Goal: Transaction & Acquisition: Purchase product/service

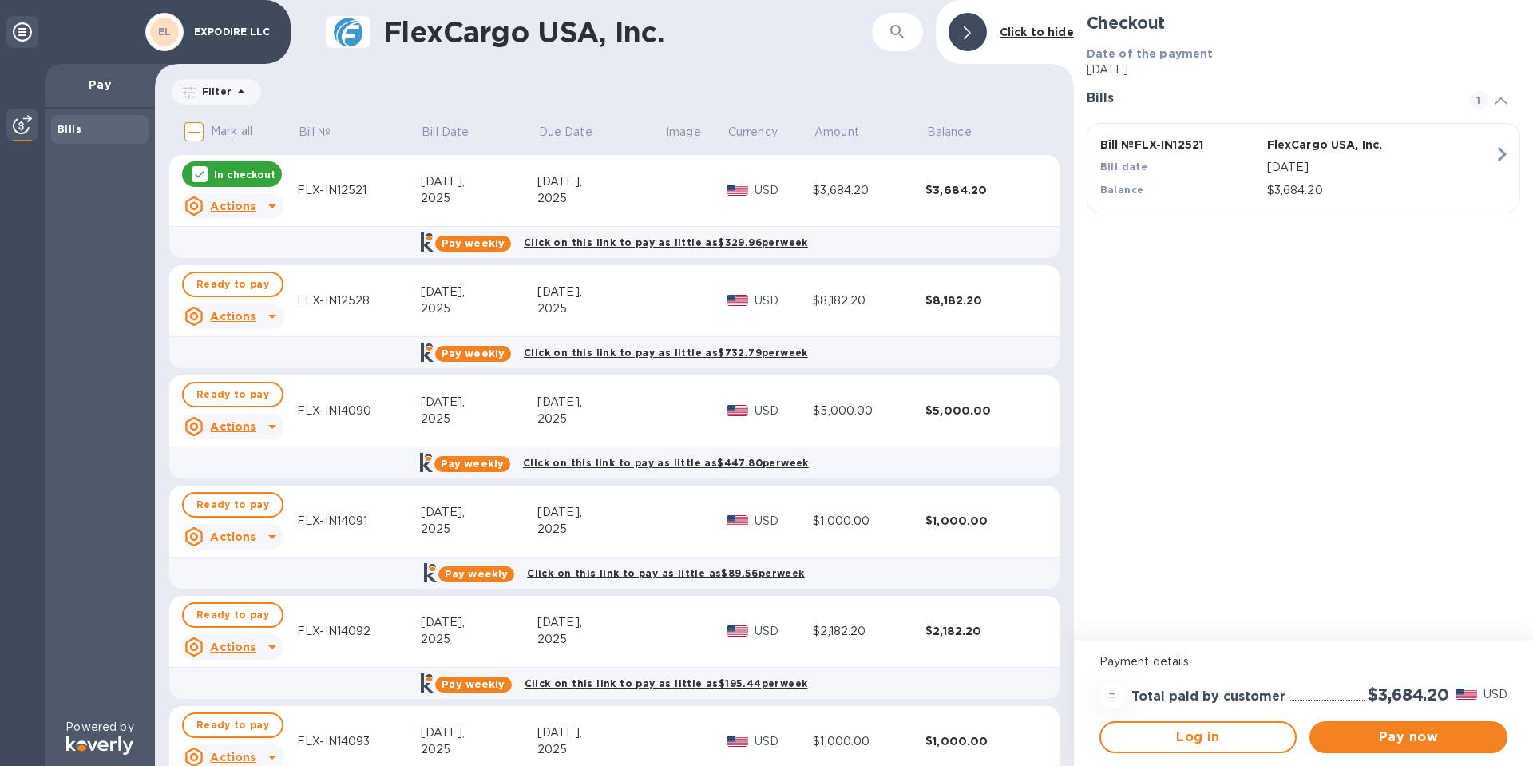
click at [199, 172] on icon at bounding box center [199, 174] width 13 height 13
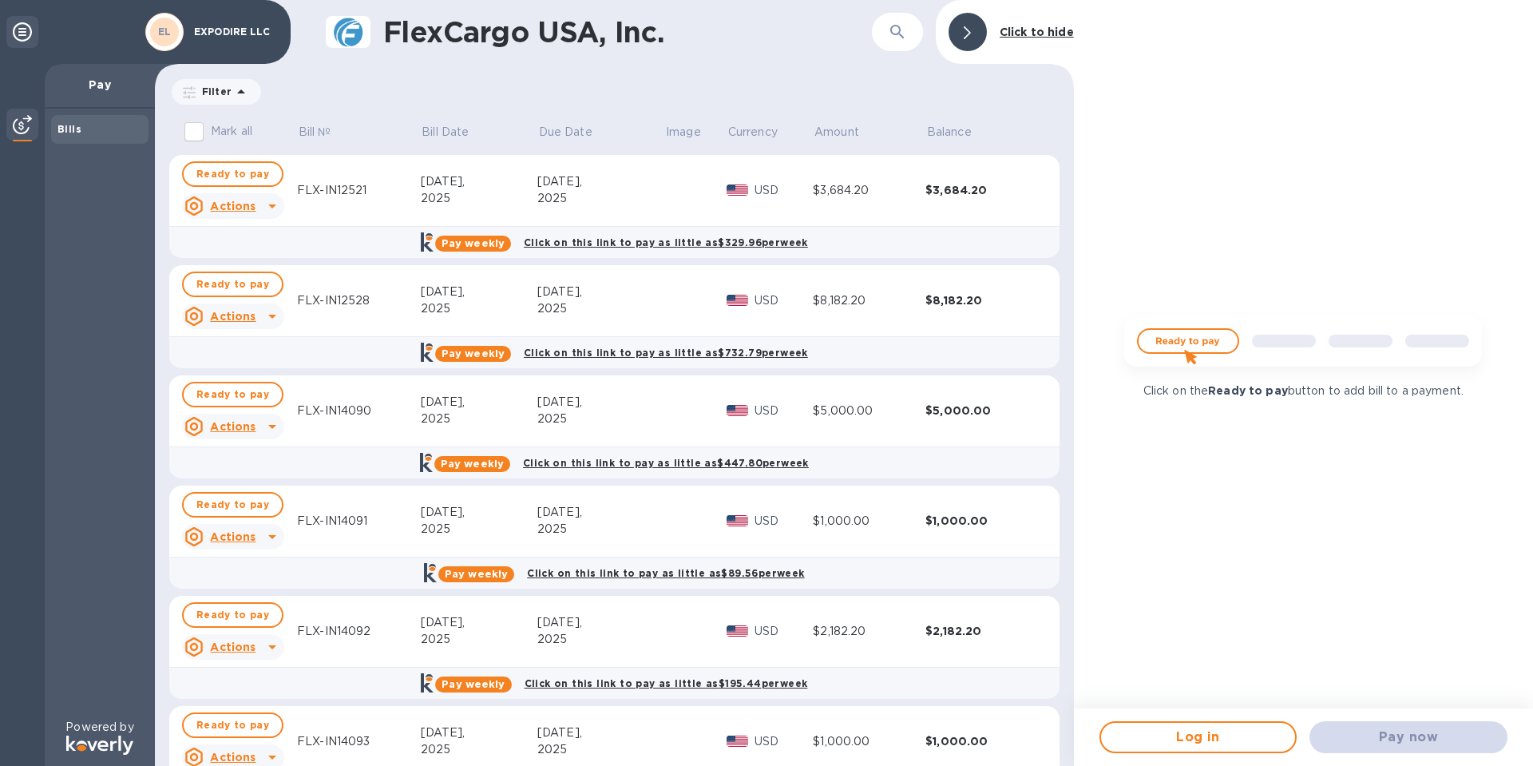
scroll to position [65, 0]
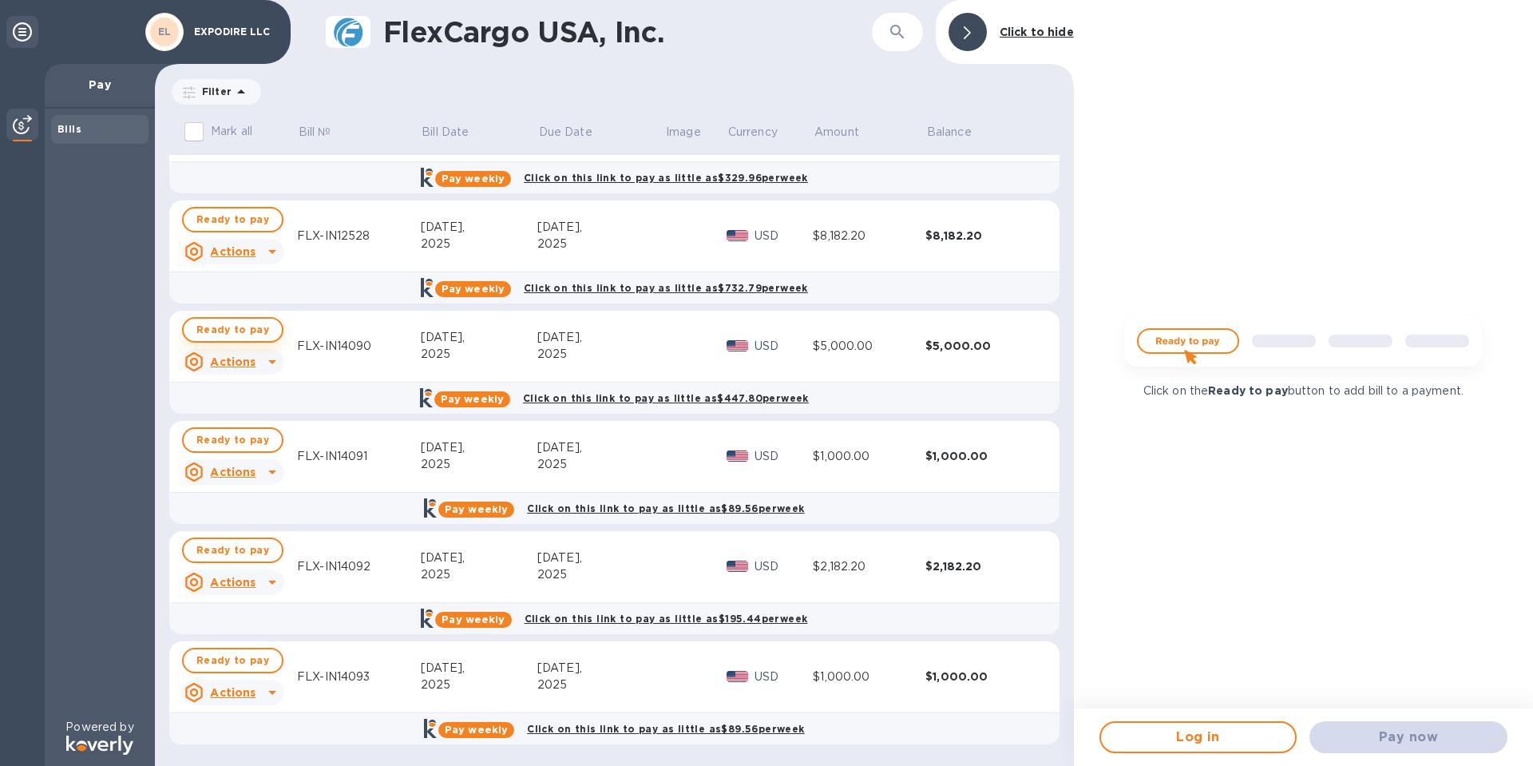
click at [212, 331] on span "Ready to pay" at bounding box center [232, 329] width 73 height 19
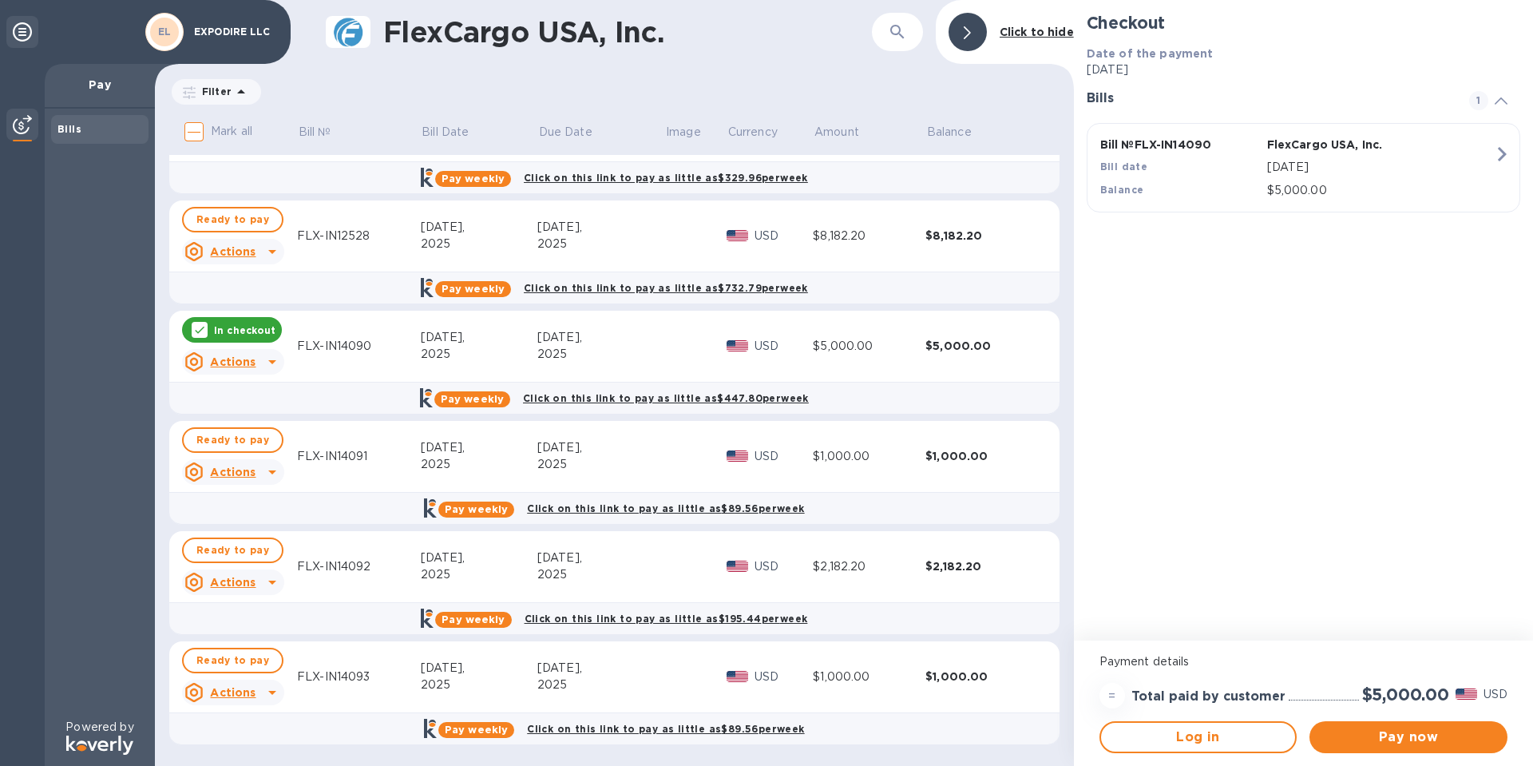
click at [212, 325] on div "In checkout" at bounding box center [232, 330] width 100 height 26
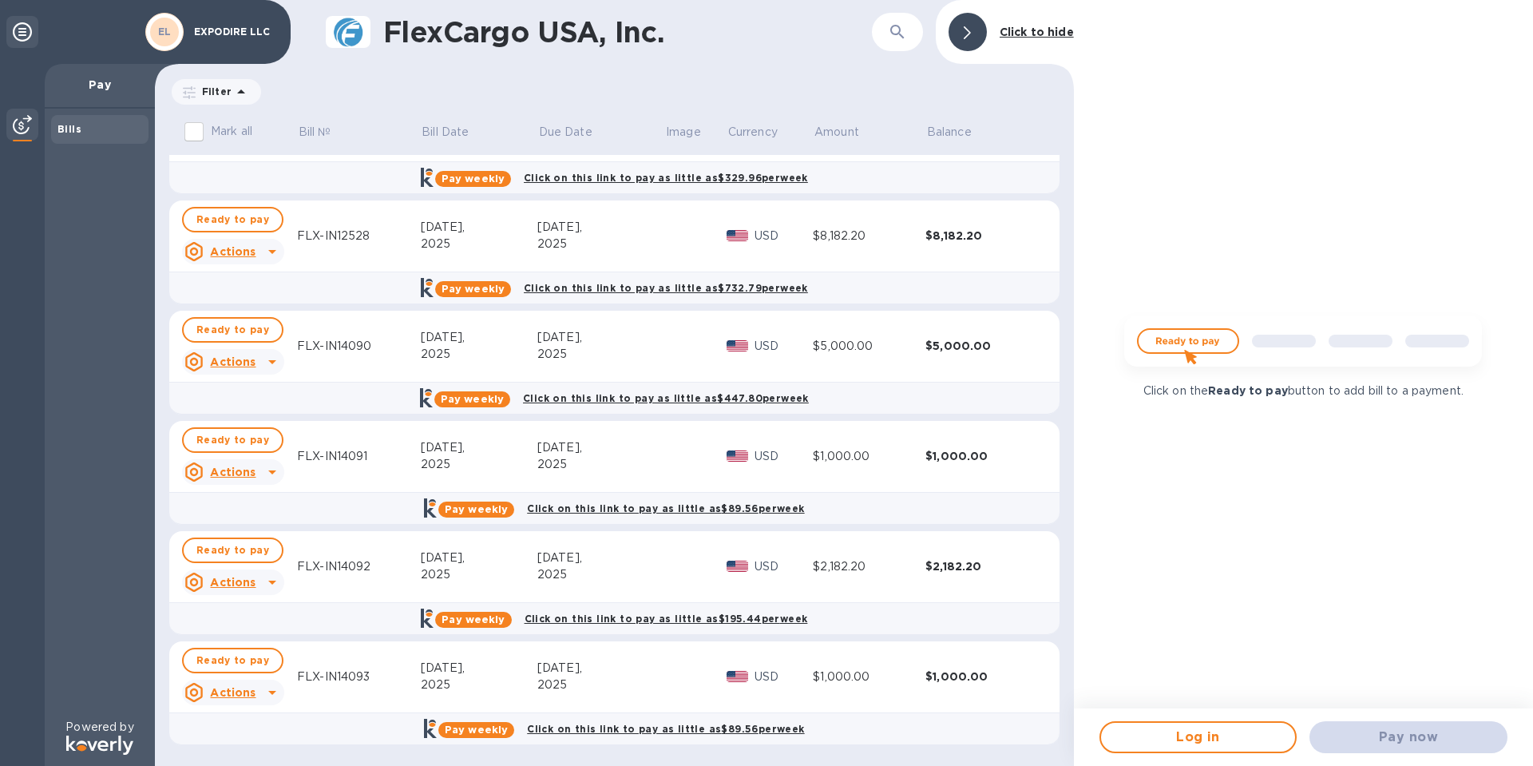
scroll to position [0, 0]
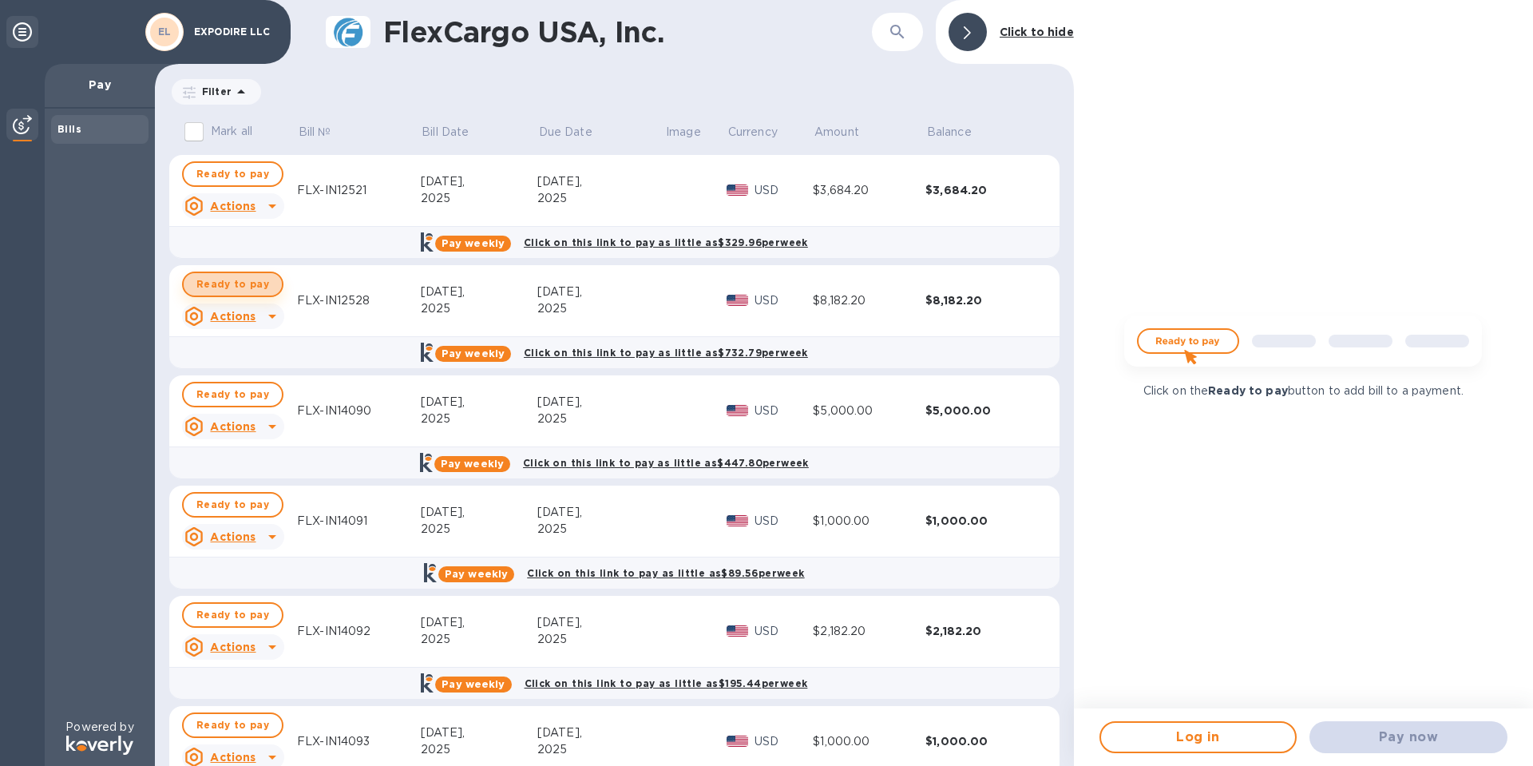
click at [248, 280] on span "Ready to pay" at bounding box center [232, 284] width 73 height 19
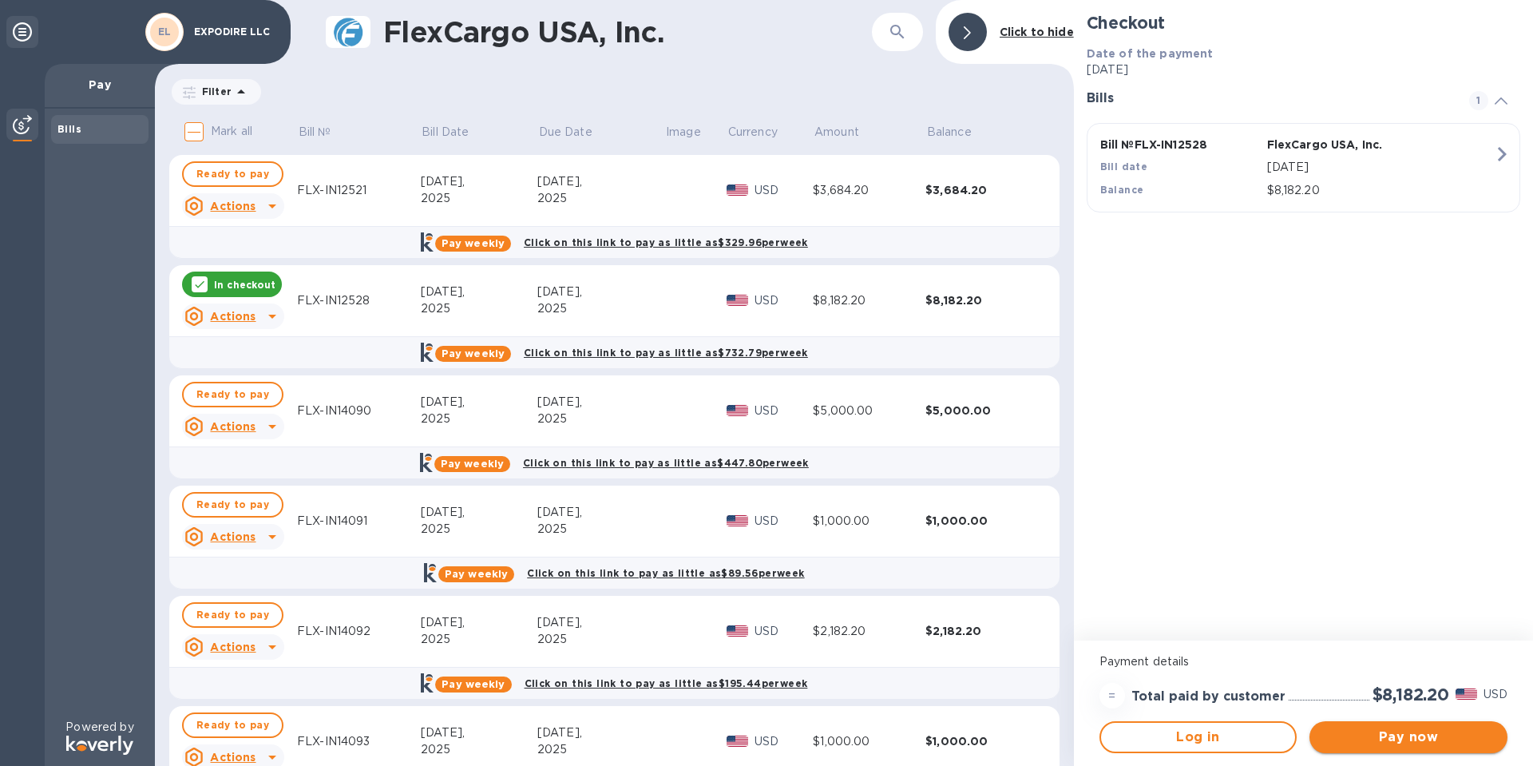
click at [1386, 734] on span "Pay now" at bounding box center [1409, 737] width 173 height 19
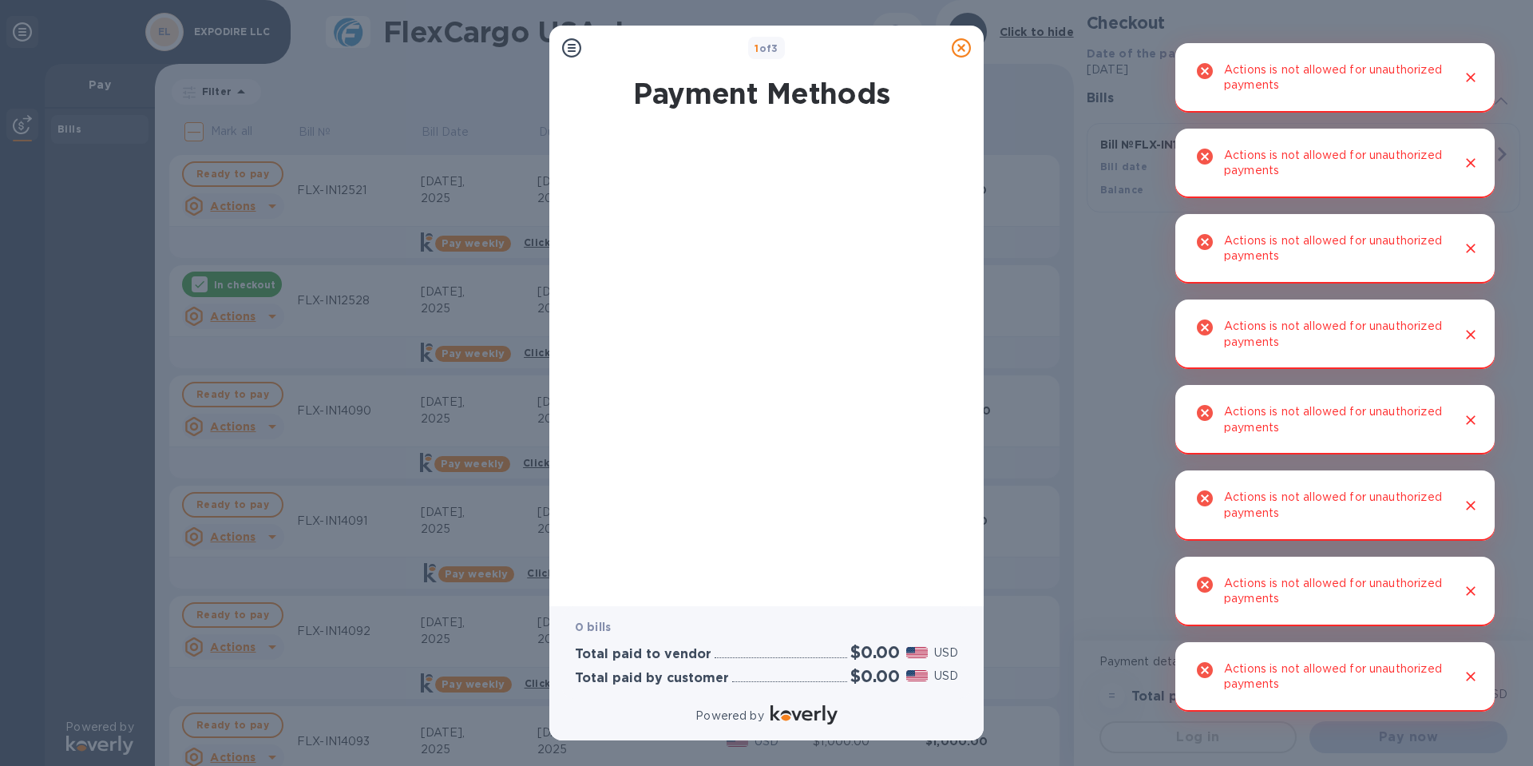
click at [962, 49] on icon at bounding box center [961, 47] width 19 height 19
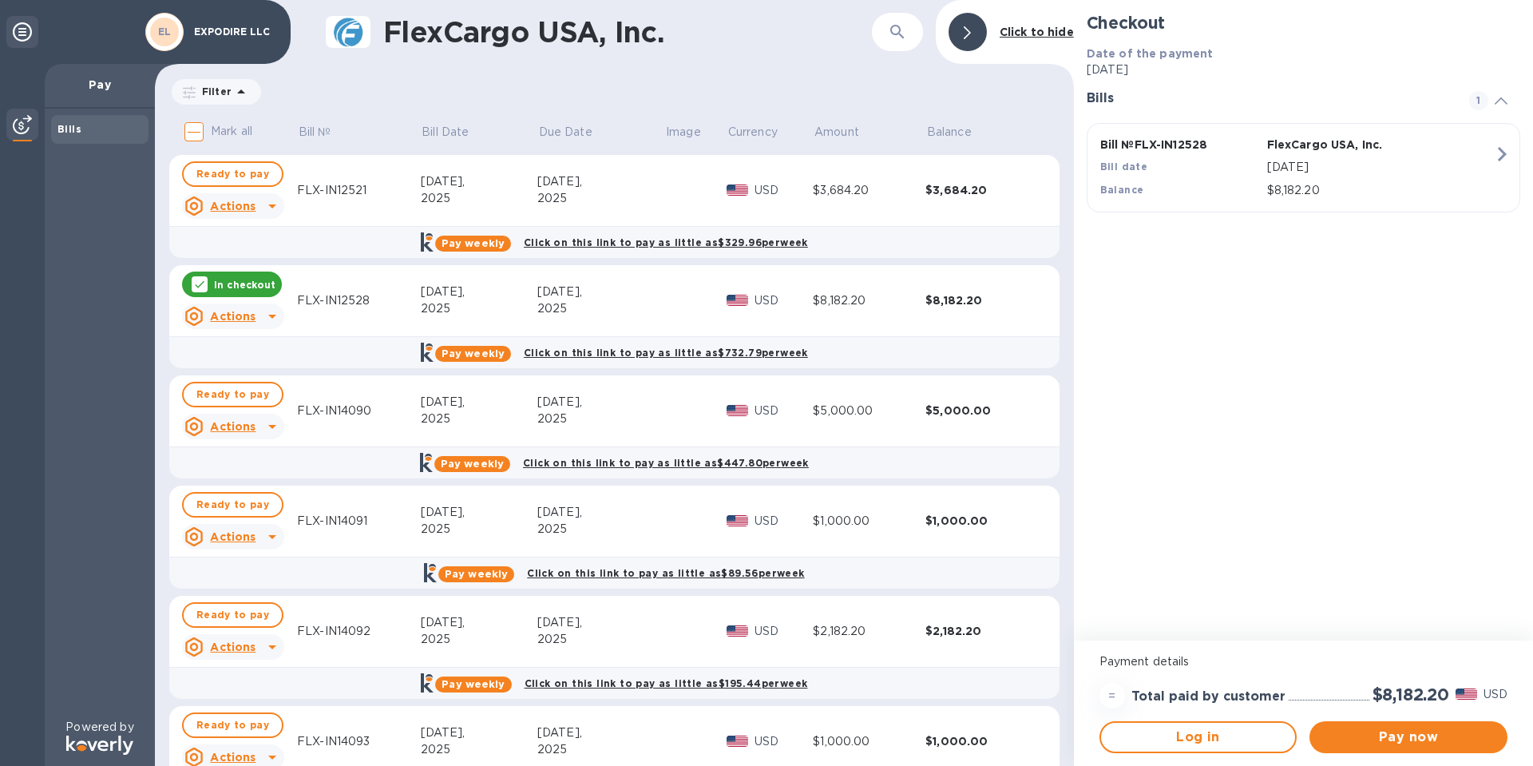
click at [193, 281] on icon at bounding box center [199, 284] width 13 height 13
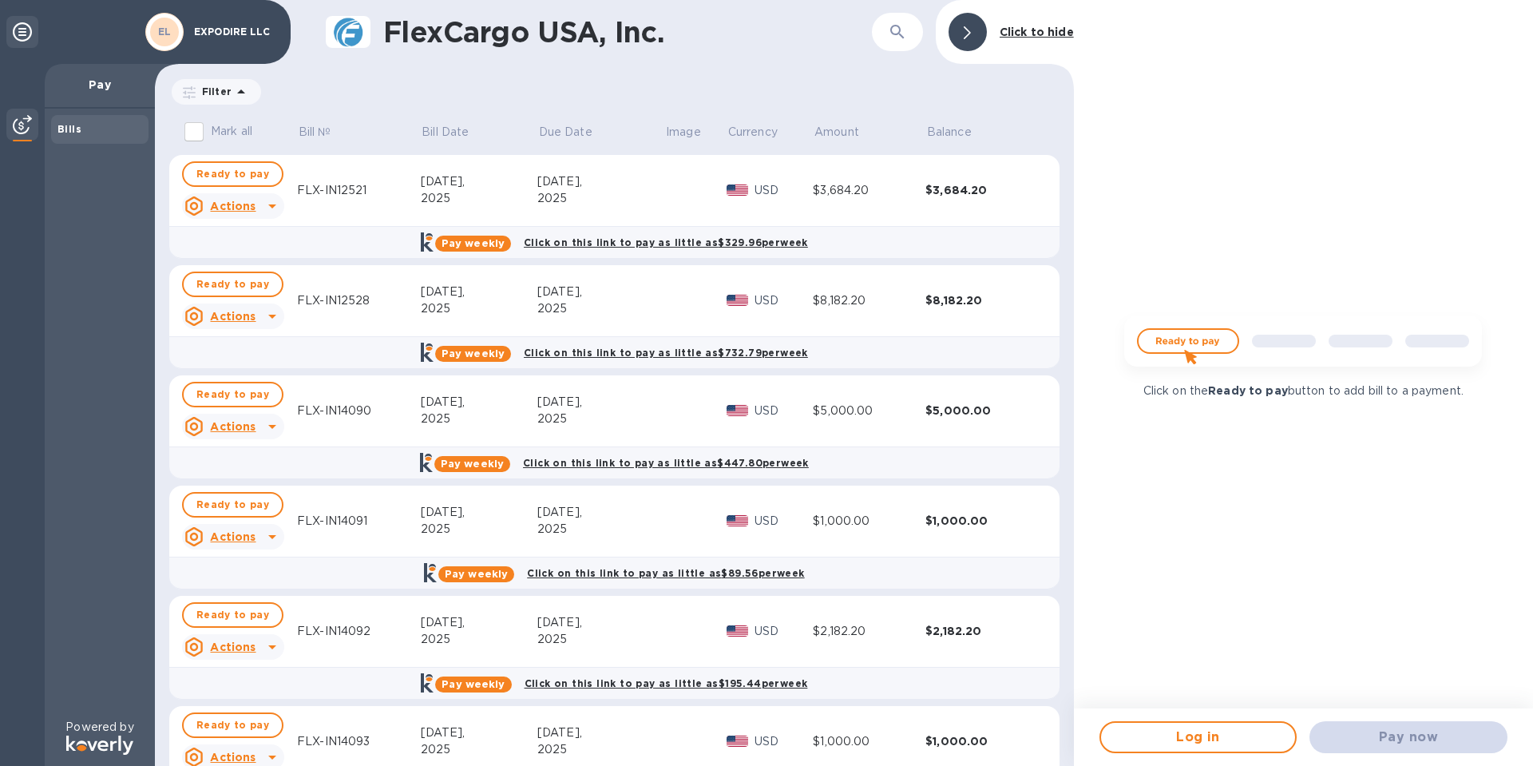
scroll to position [65, 0]
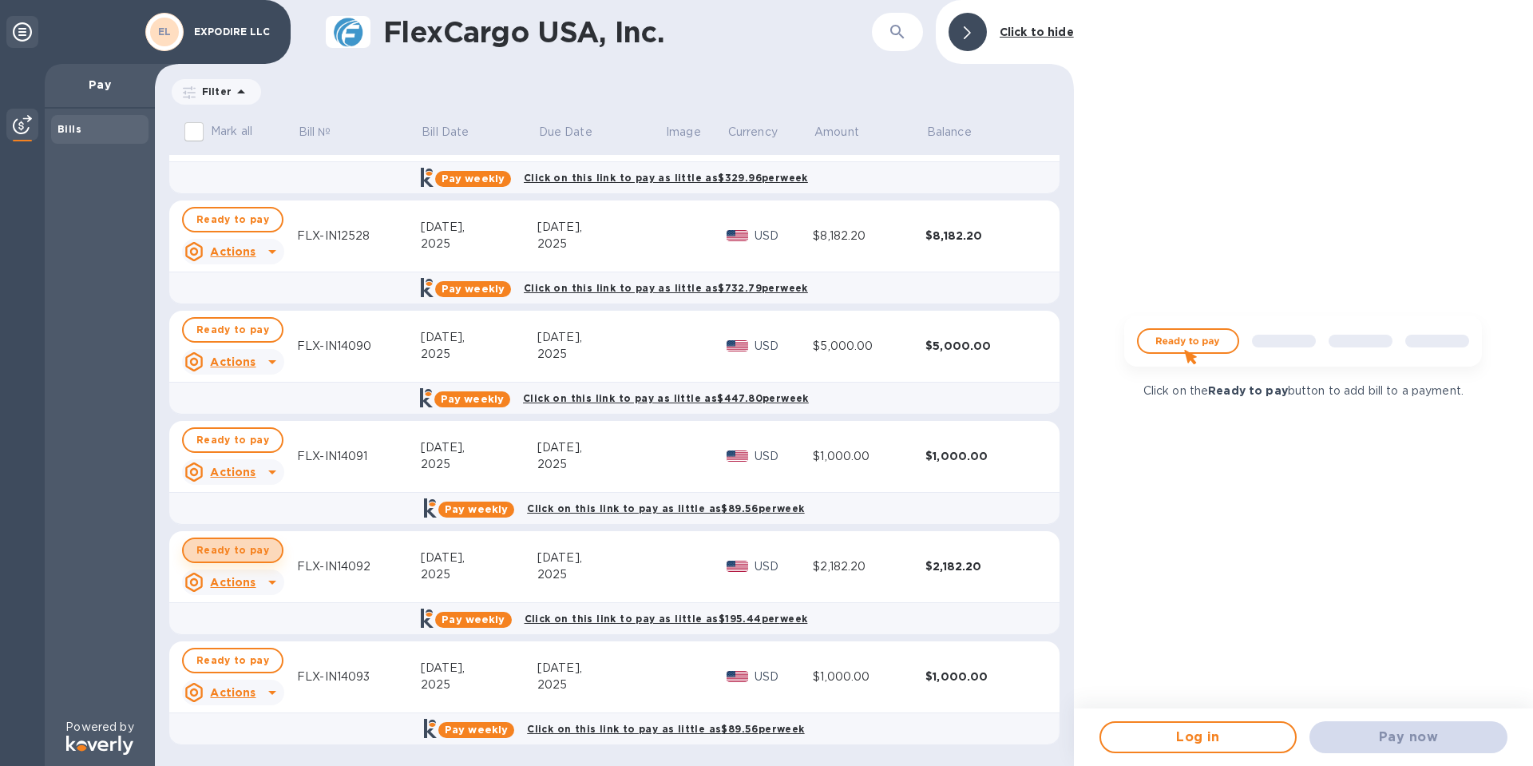
click at [236, 550] on span "Ready to pay" at bounding box center [232, 550] width 73 height 19
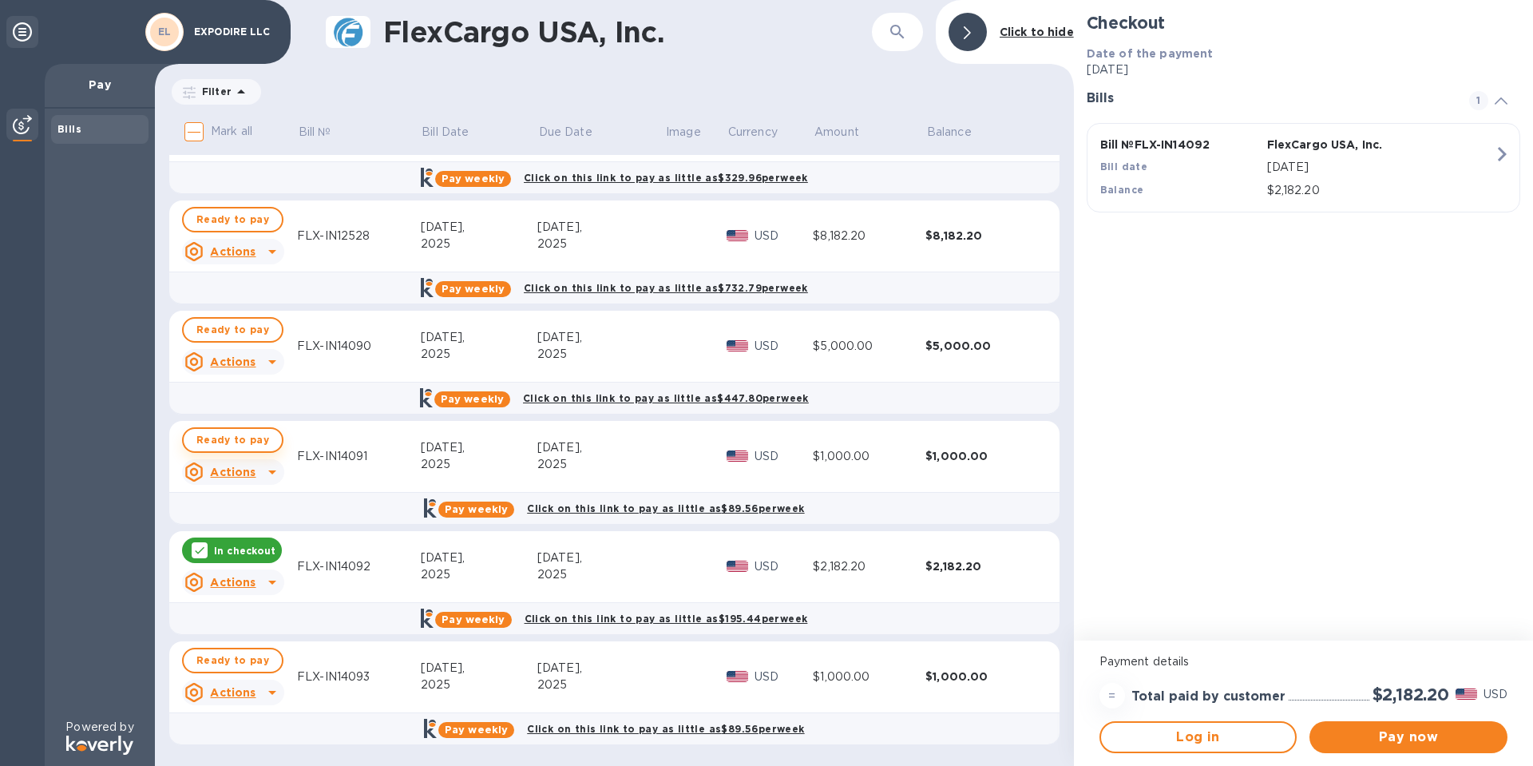
click at [235, 438] on span "Ready to pay" at bounding box center [232, 439] width 73 height 19
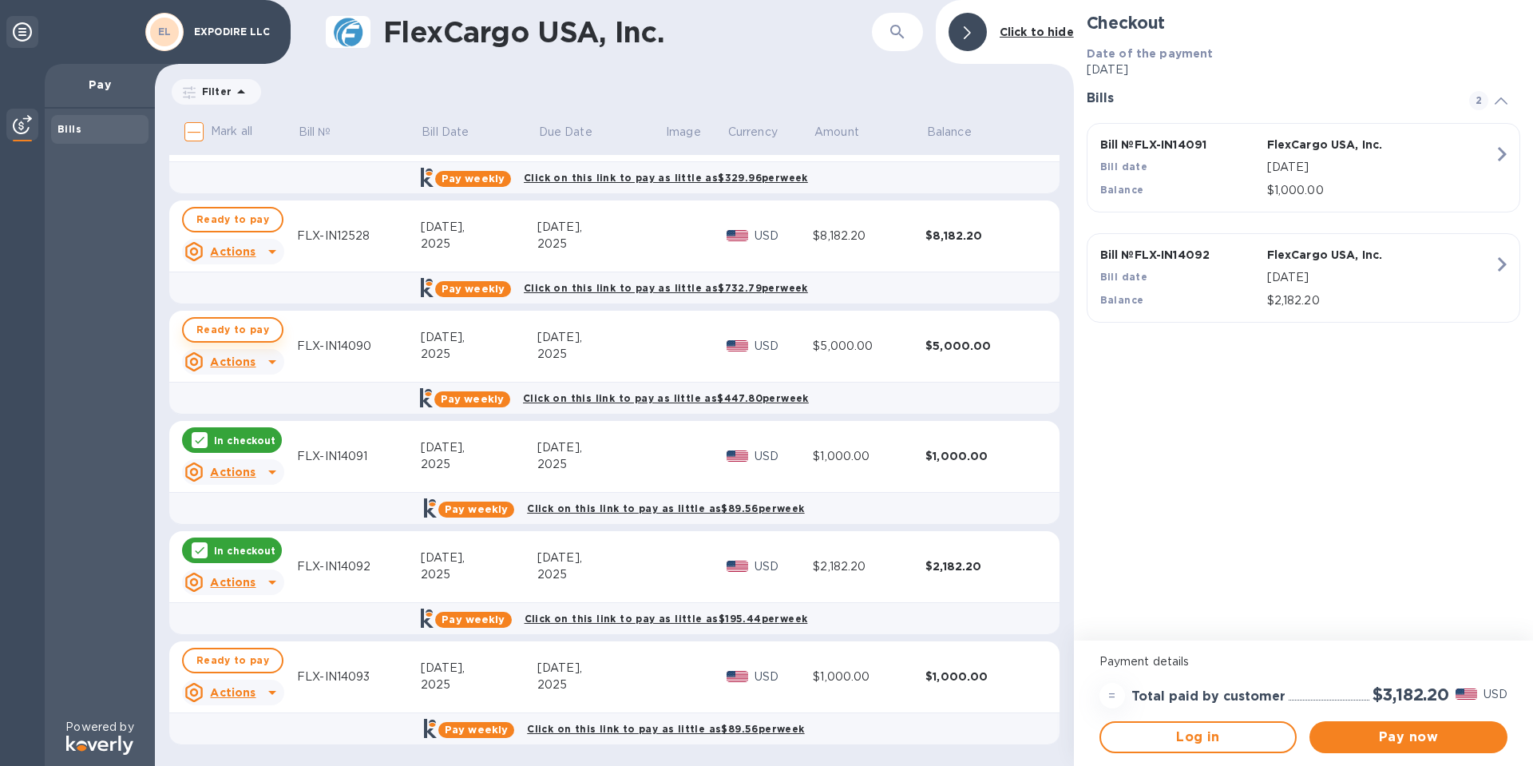
click at [233, 324] on span "Ready to pay" at bounding box center [232, 329] width 73 height 19
click at [1409, 739] on span "Pay now" at bounding box center [1409, 737] width 173 height 19
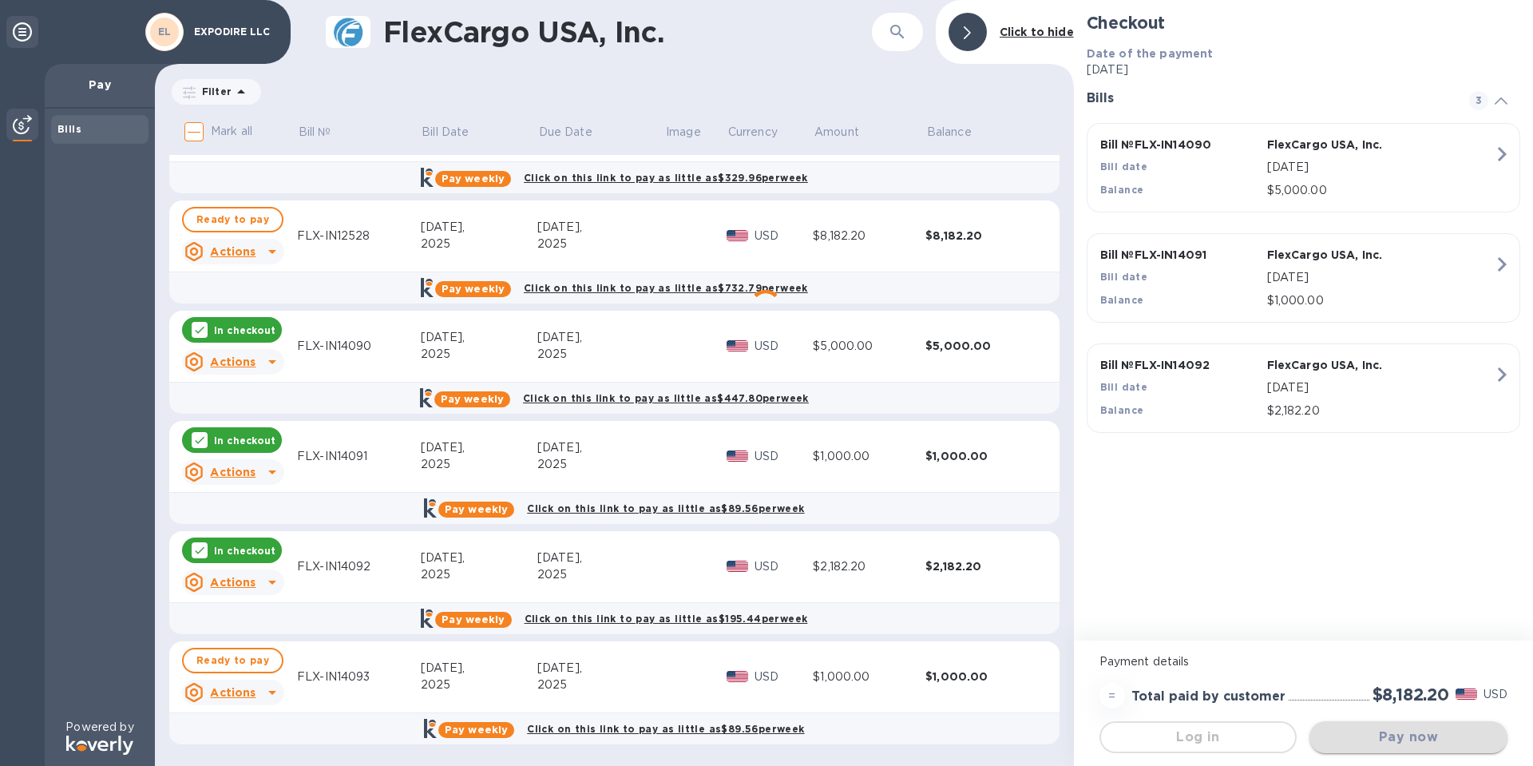
scroll to position [0, 0]
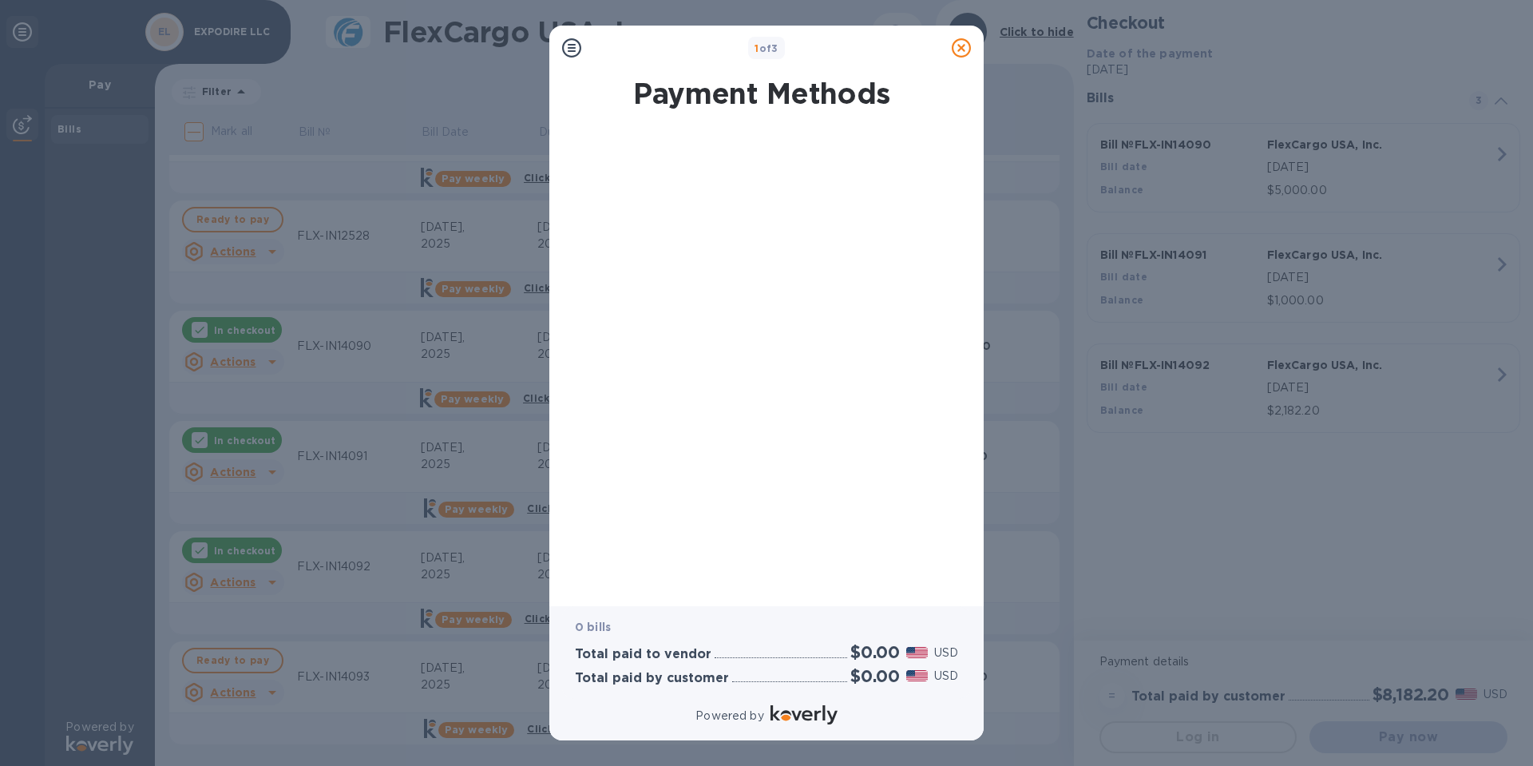
click at [1471, 676] on div "1 of 3 Payment Methods 0 bills Total paid to vendor $0.00 USD Total paid by cus…" at bounding box center [766, 383] width 1533 height 766
click at [959, 48] on icon at bounding box center [961, 47] width 19 height 19
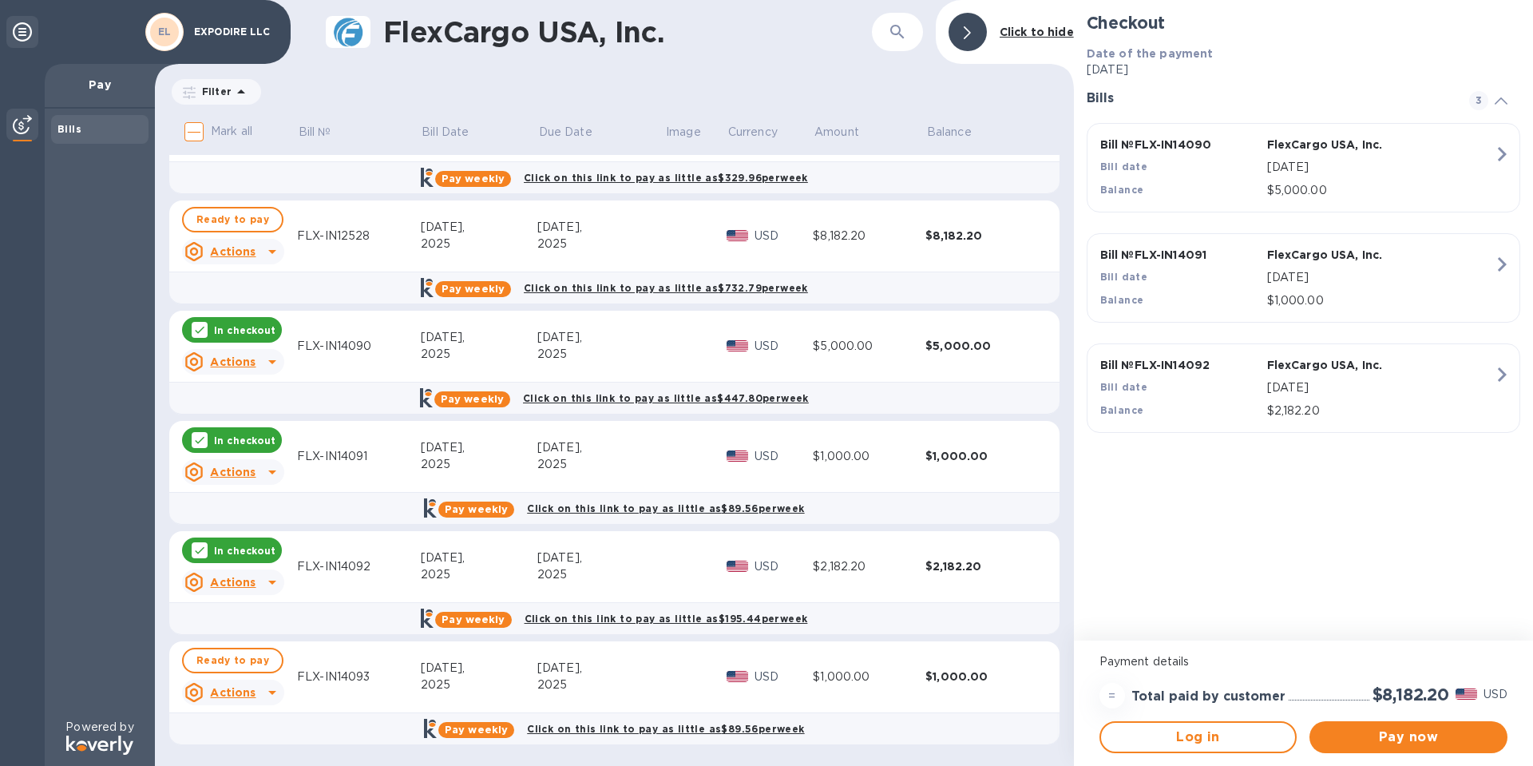
click at [241, 545] on p "In checkout" at bounding box center [244, 551] width 61 height 14
click at [226, 438] on p "In checkout" at bounding box center [244, 441] width 61 height 14
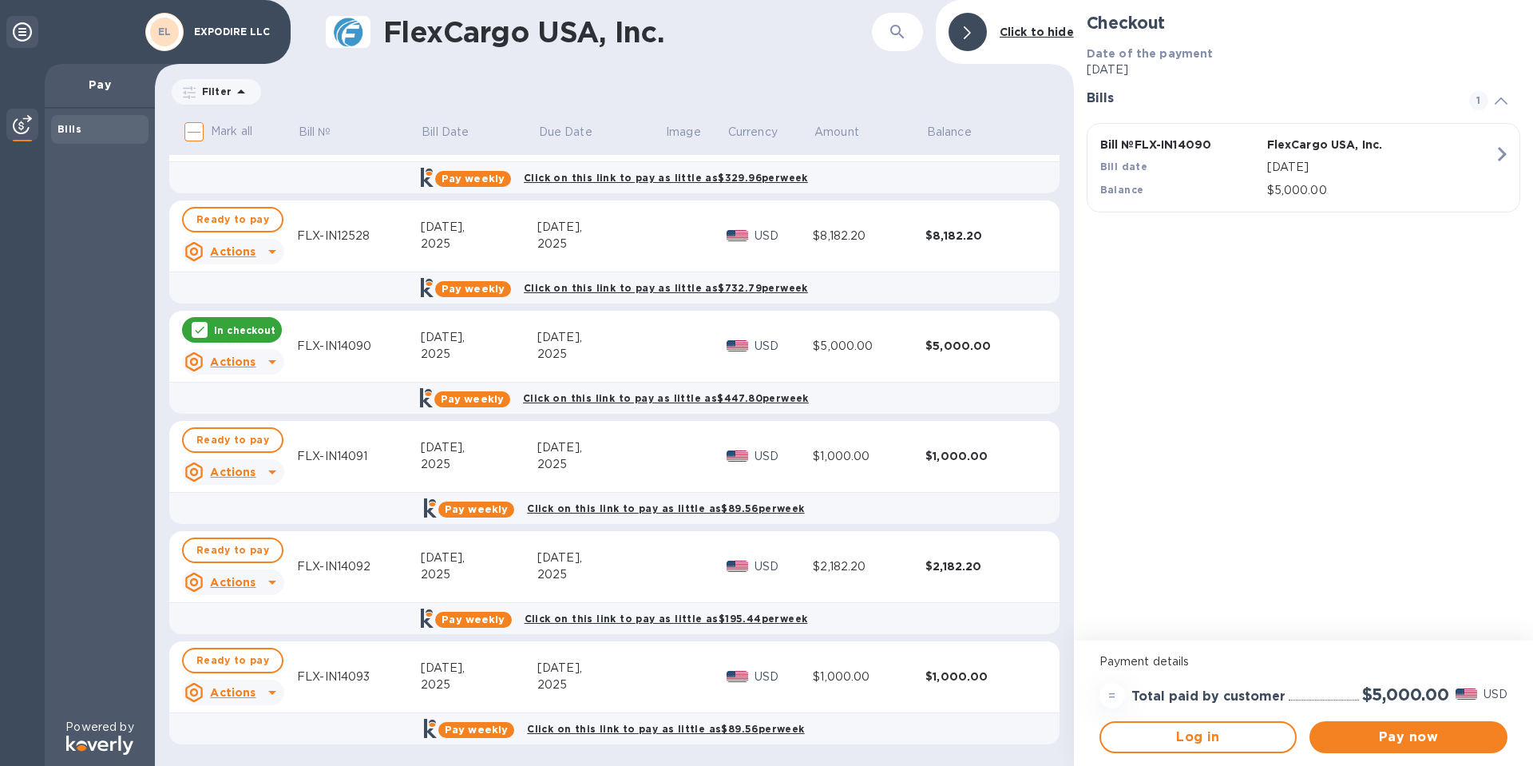
click at [230, 327] on p "In checkout" at bounding box center [244, 330] width 61 height 14
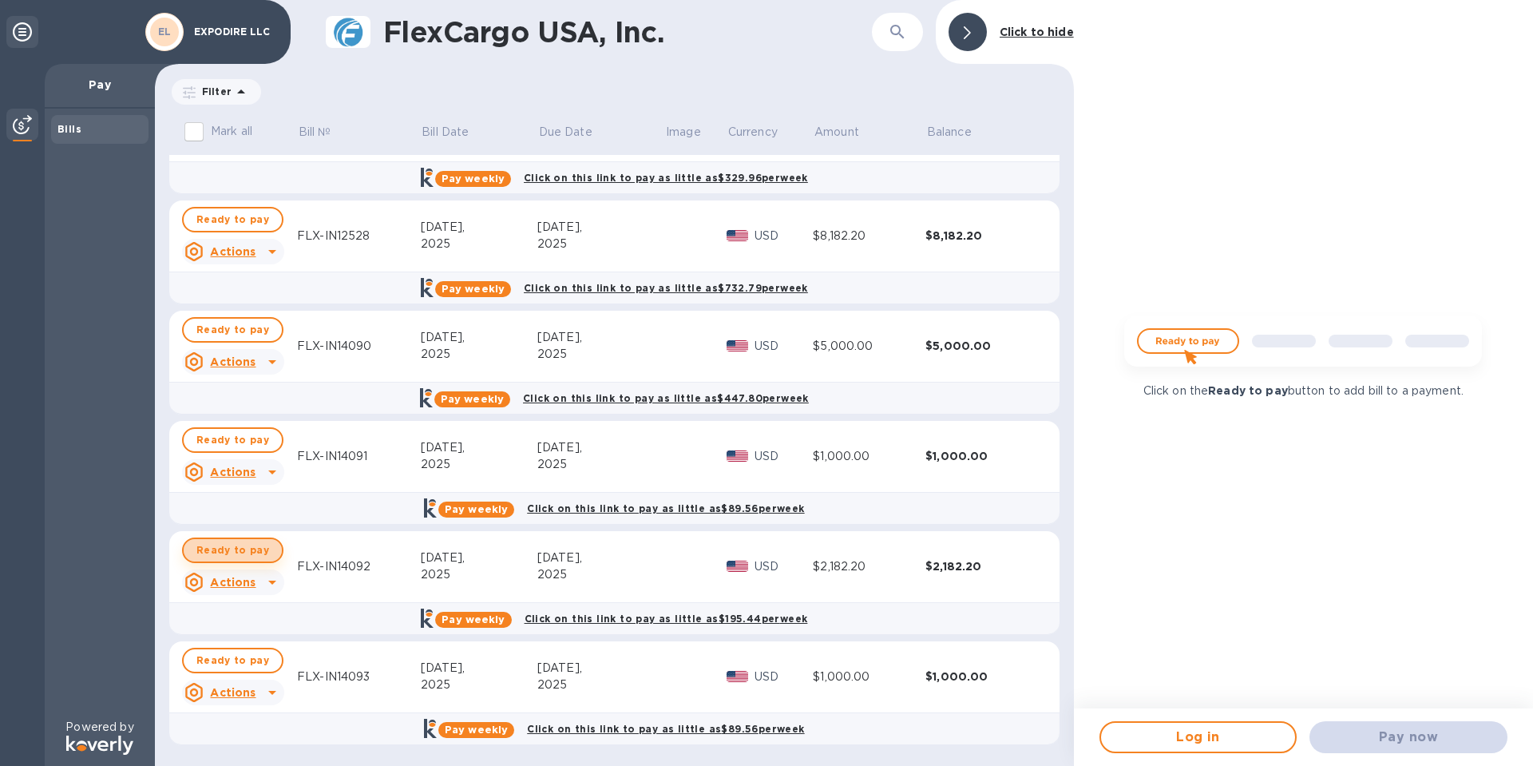
click at [244, 552] on span "Ready to pay" at bounding box center [232, 550] width 73 height 19
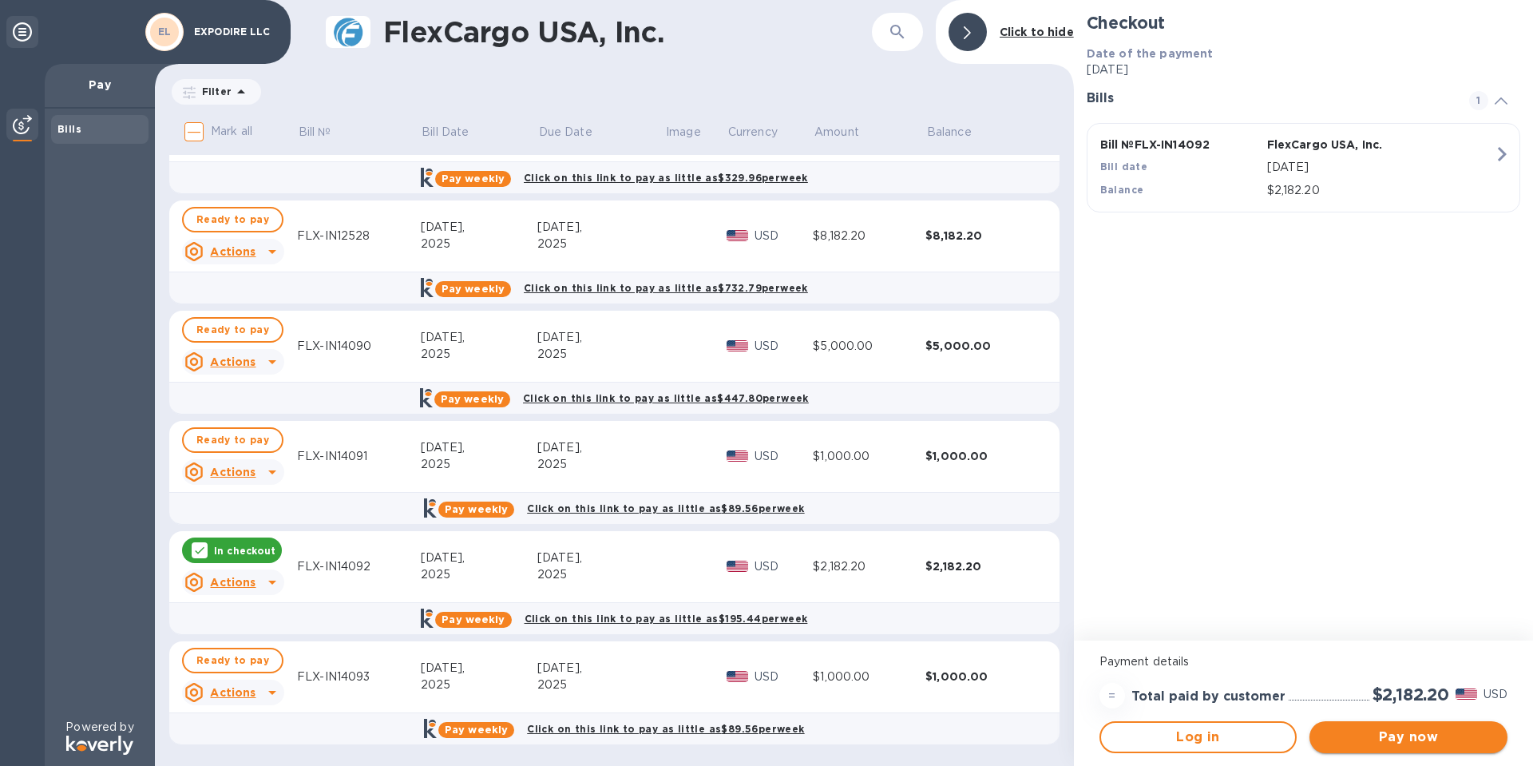
click at [1402, 734] on span "Pay now" at bounding box center [1409, 737] width 173 height 19
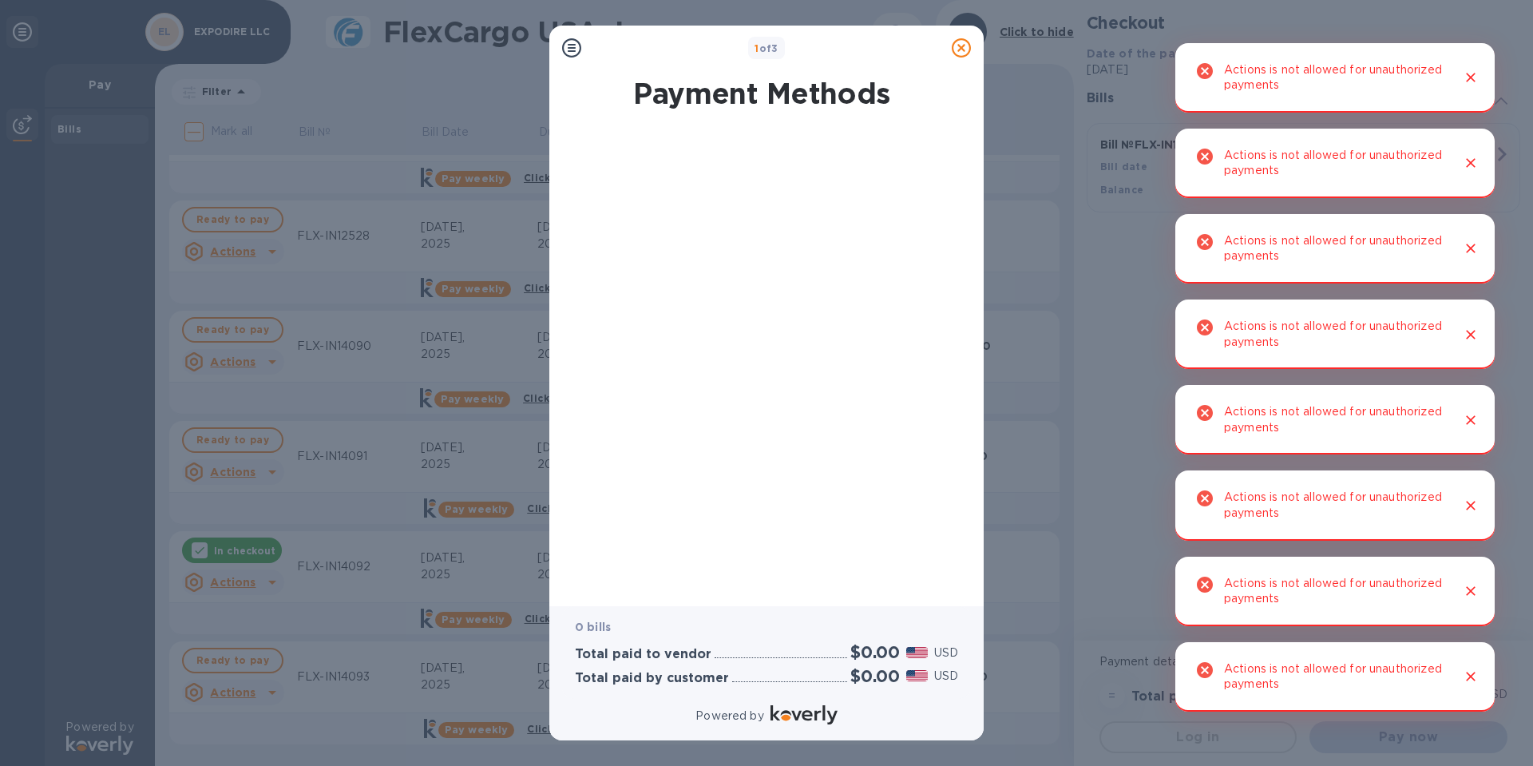
click at [957, 46] on icon at bounding box center [961, 47] width 19 height 19
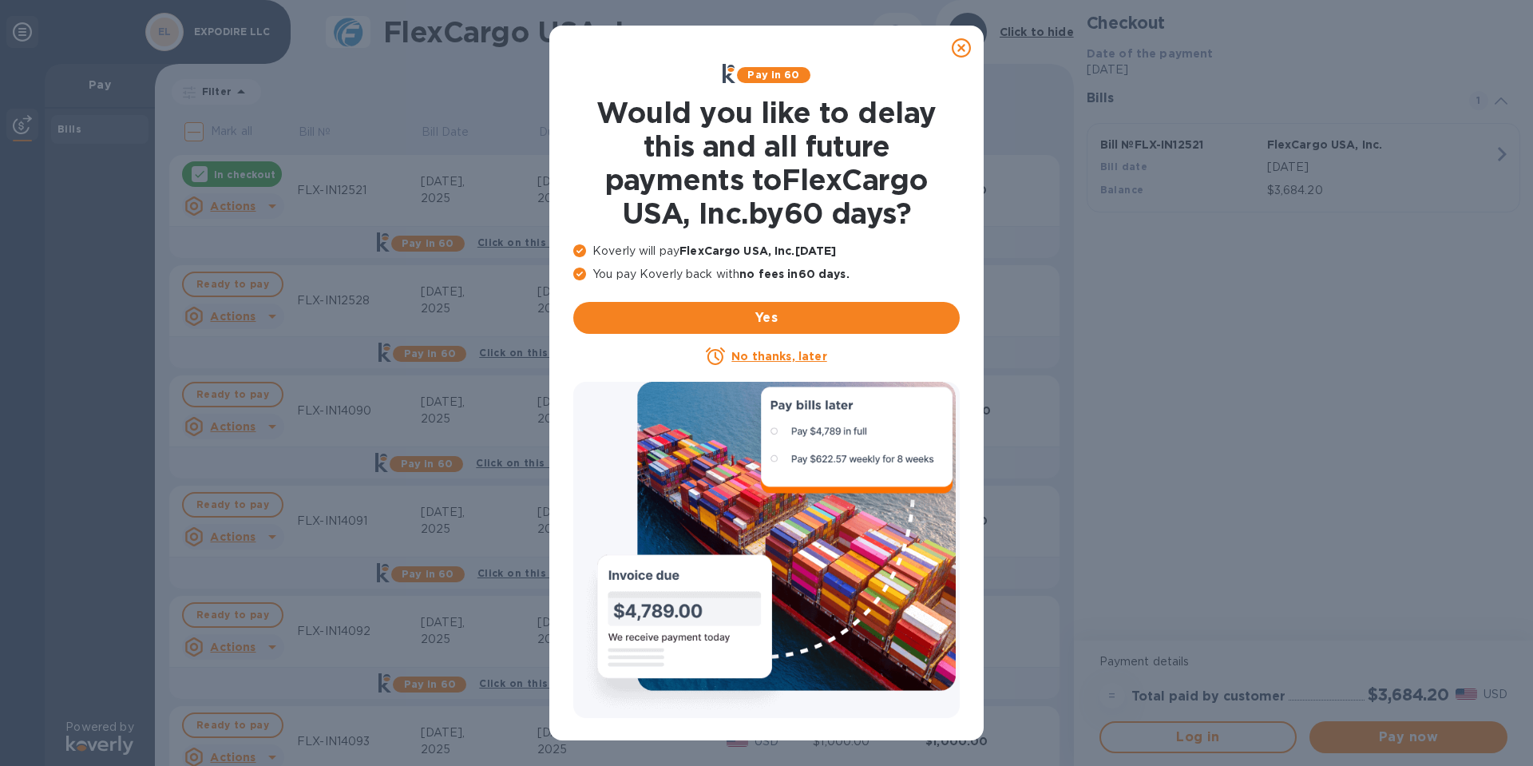
click at [787, 358] on u "No thanks, later" at bounding box center [779, 356] width 95 height 13
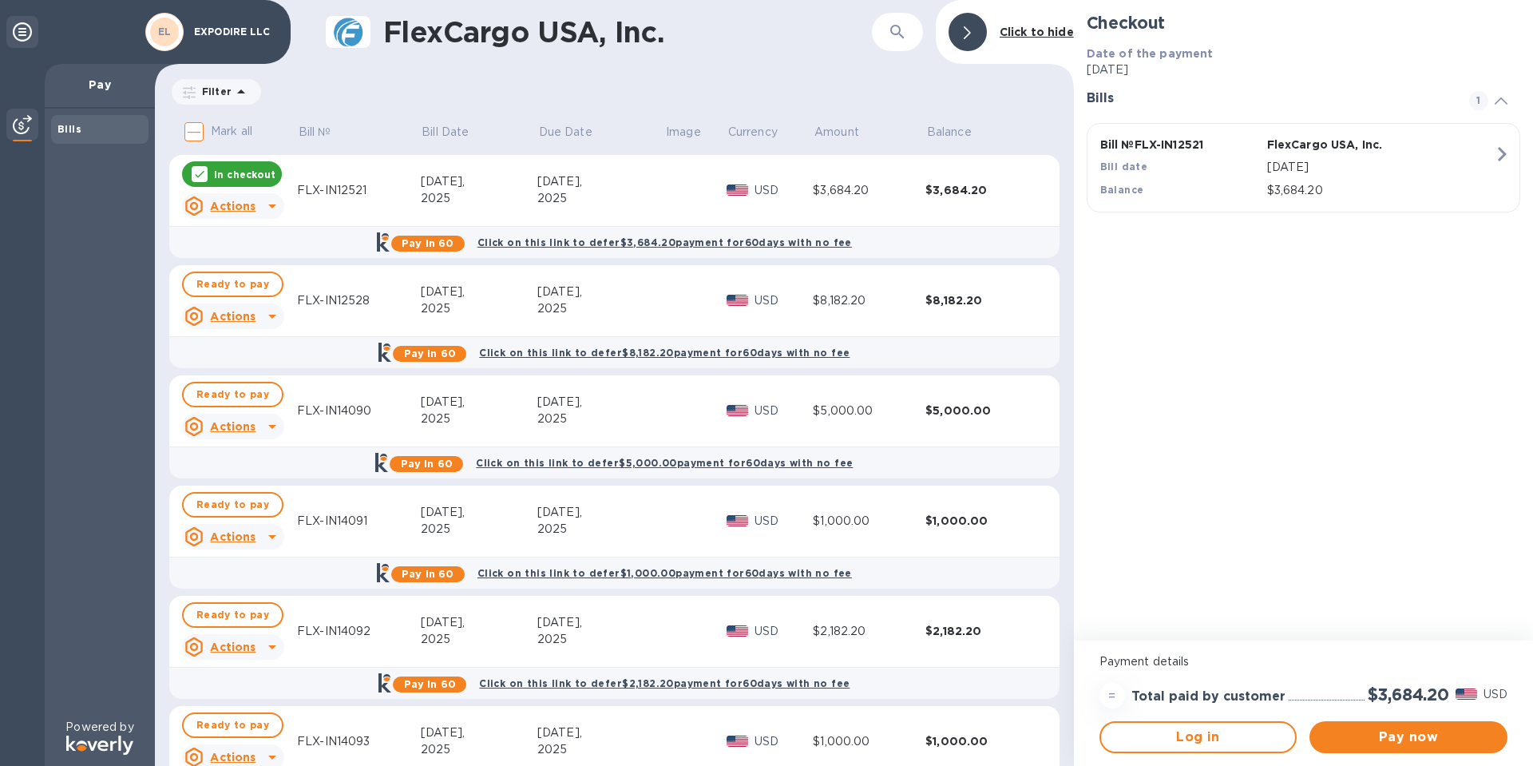
scroll to position [65, 0]
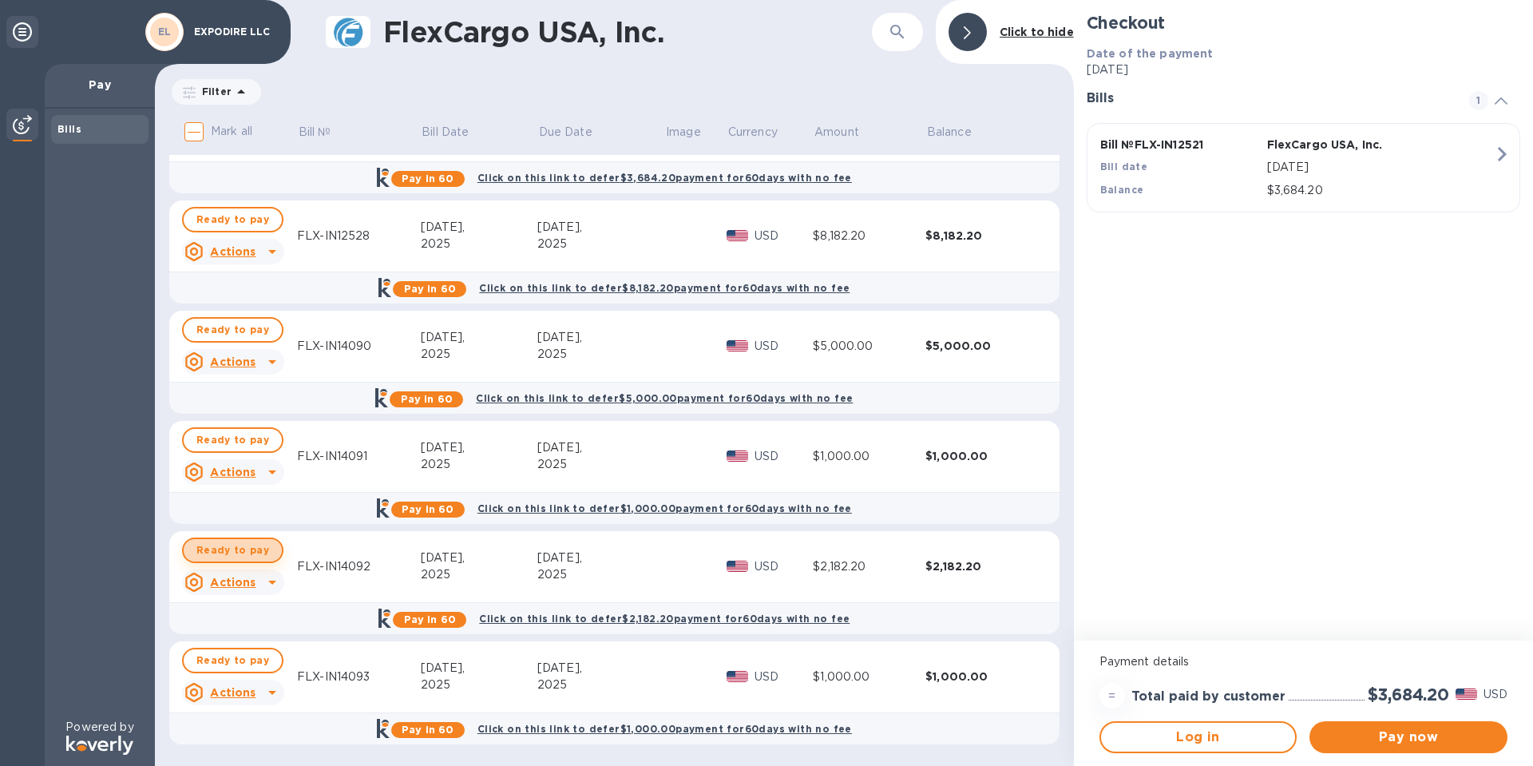
click at [236, 553] on span "Ready to pay" at bounding box center [232, 550] width 73 height 19
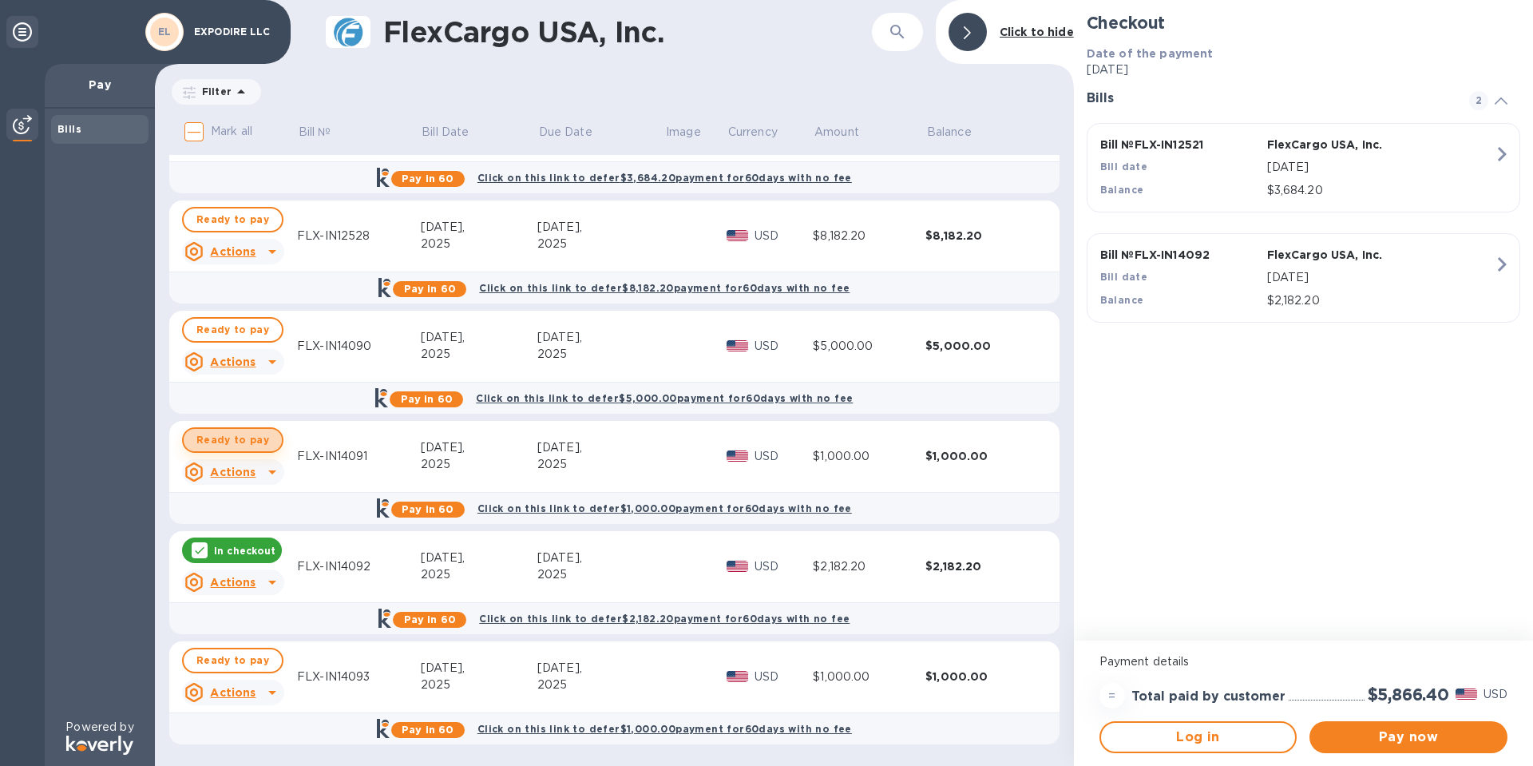
click at [237, 440] on span "Ready to pay" at bounding box center [232, 439] width 73 height 19
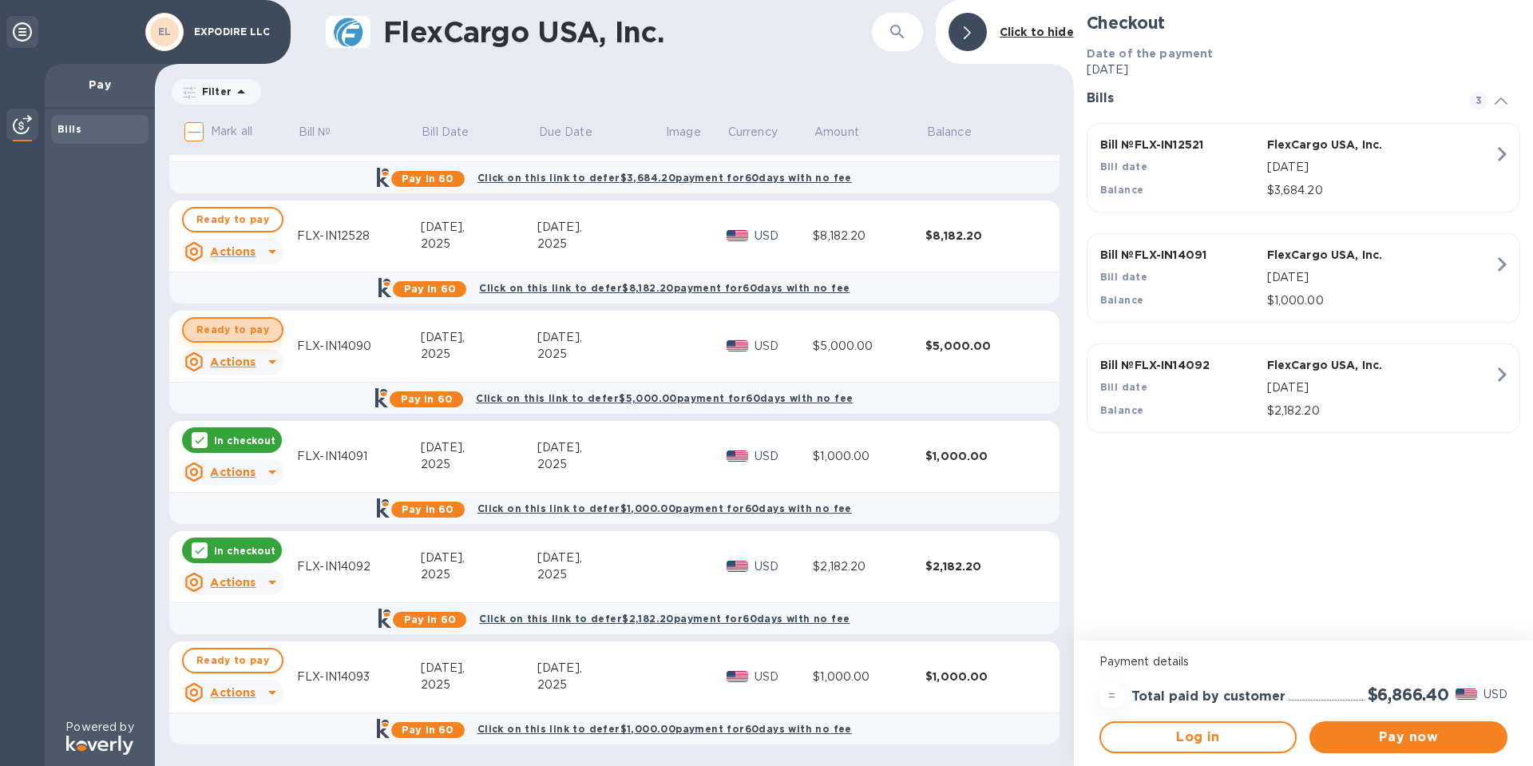
click at [240, 333] on span "Ready to pay" at bounding box center [232, 329] width 73 height 19
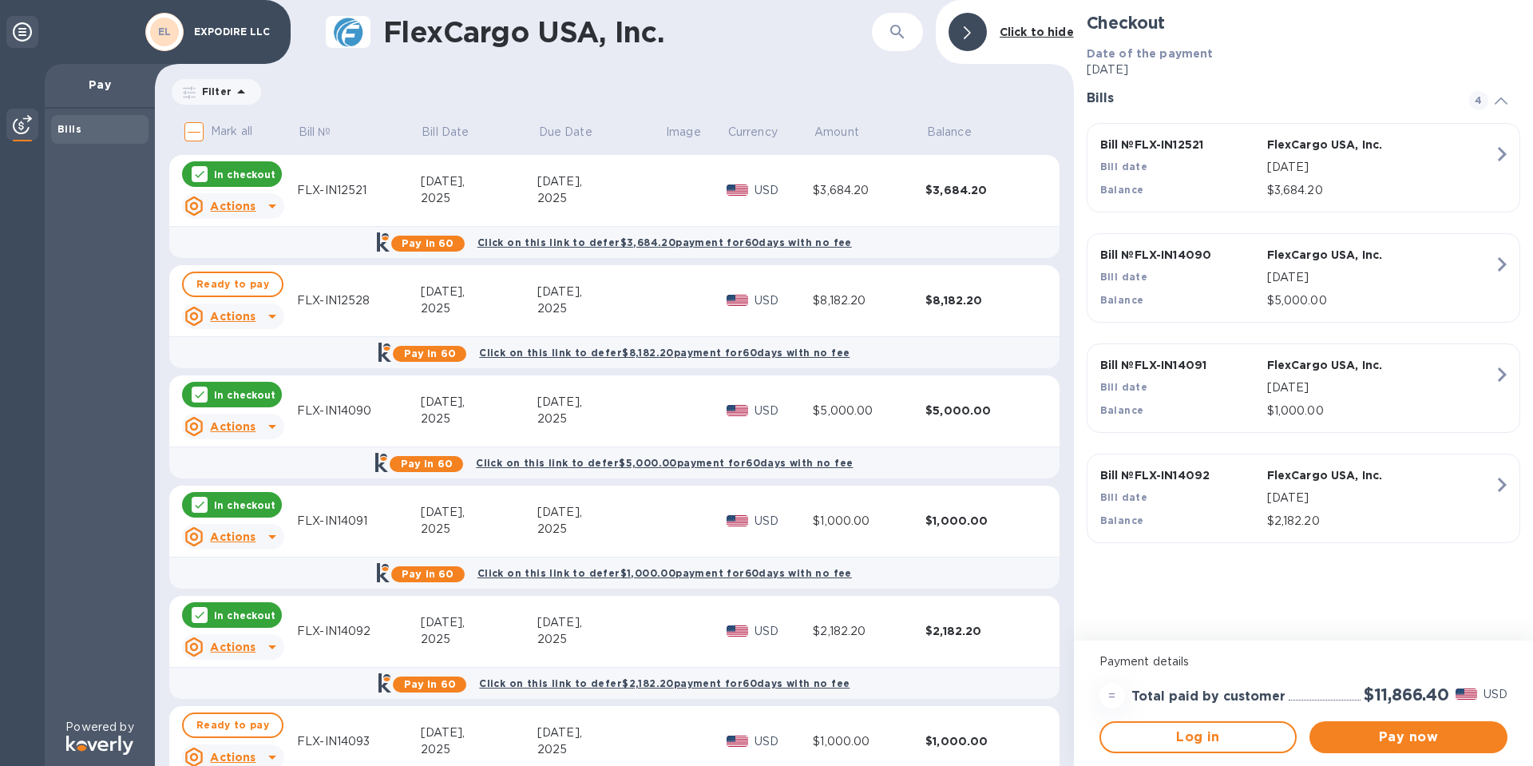
click at [224, 170] on p "In checkout" at bounding box center [244, 175] width 61 height 14
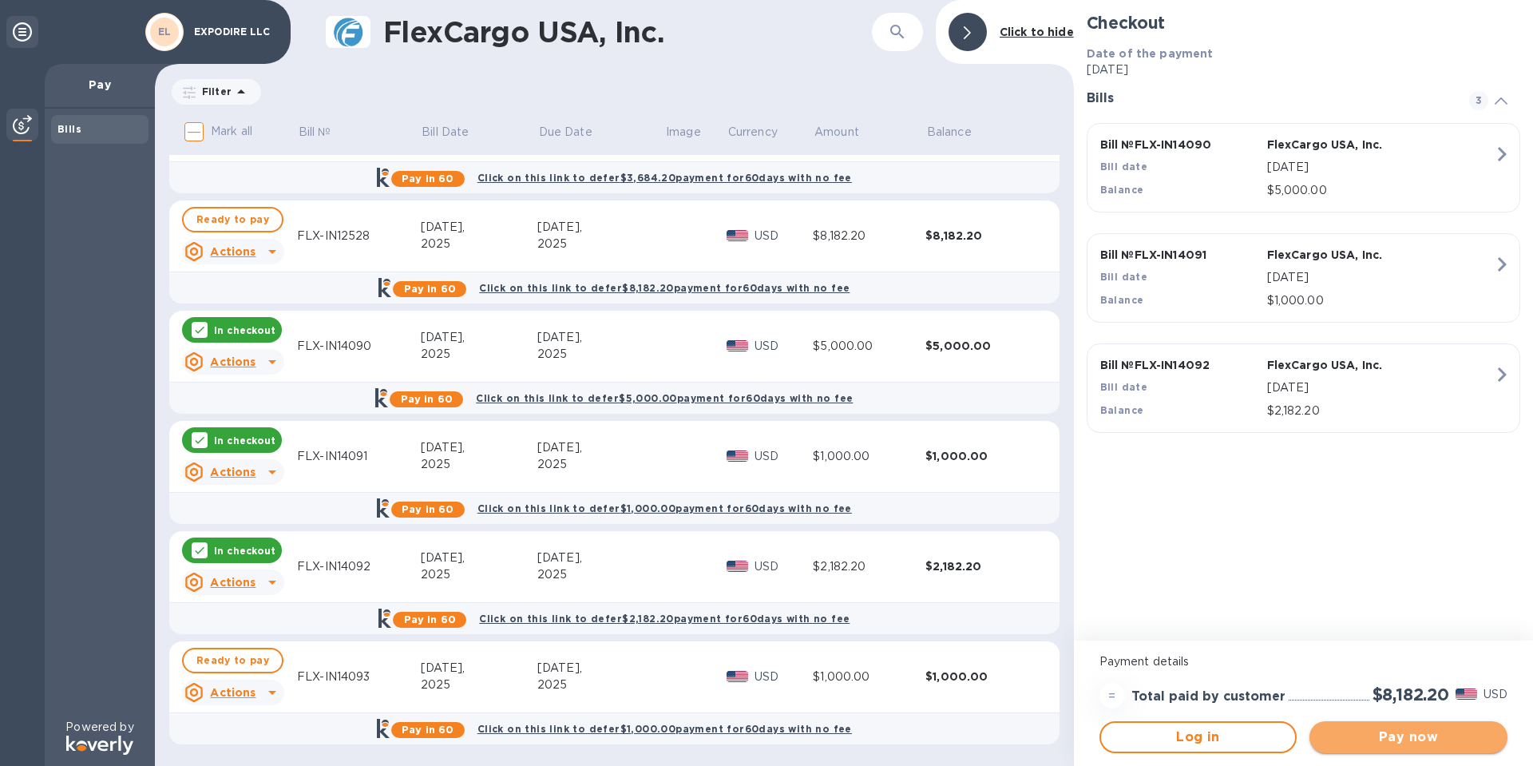
click at [1379, 735] on span "Pay now" at bounding box center [1409, 737] width 173 height 19
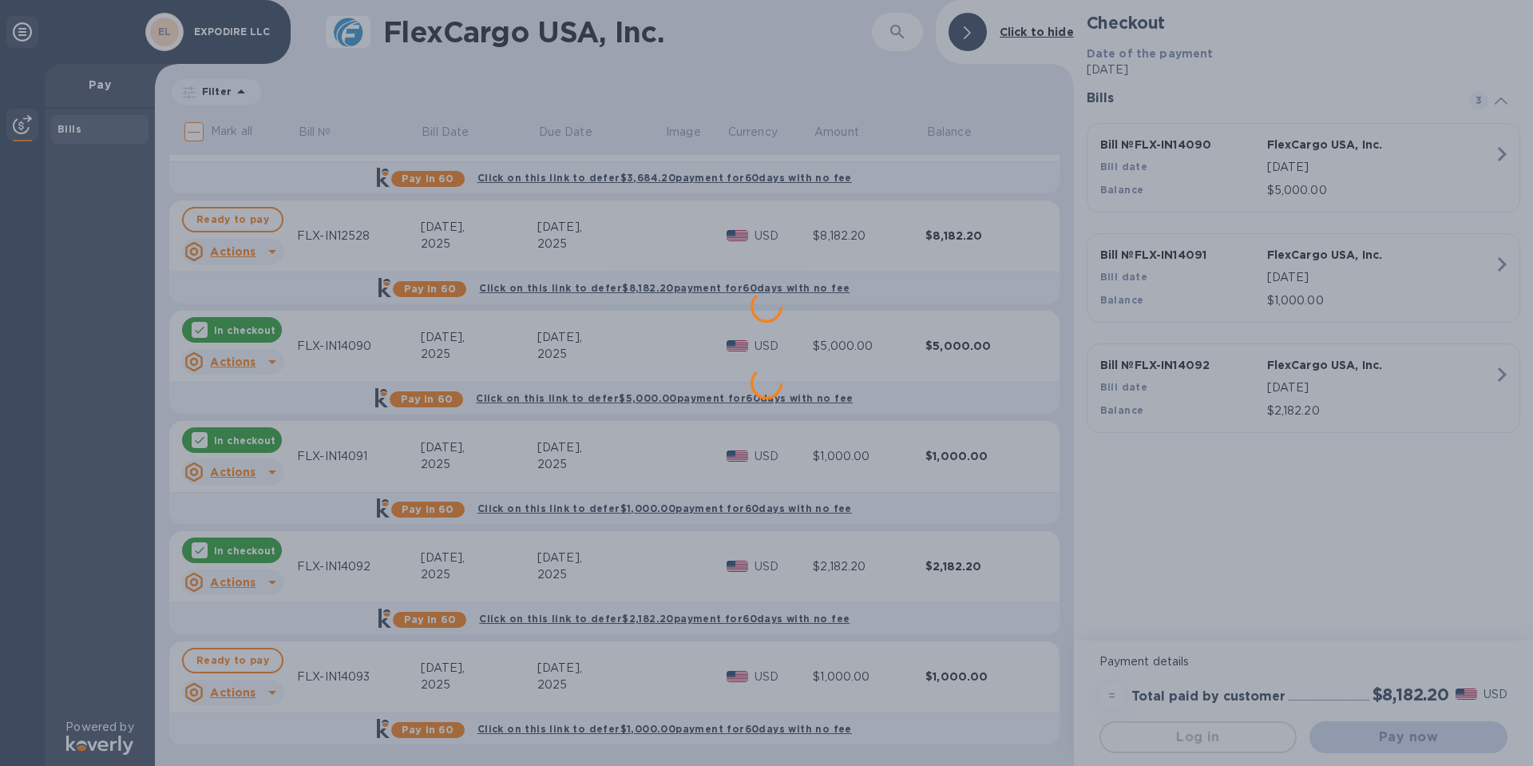
scroll to position [0, 0]
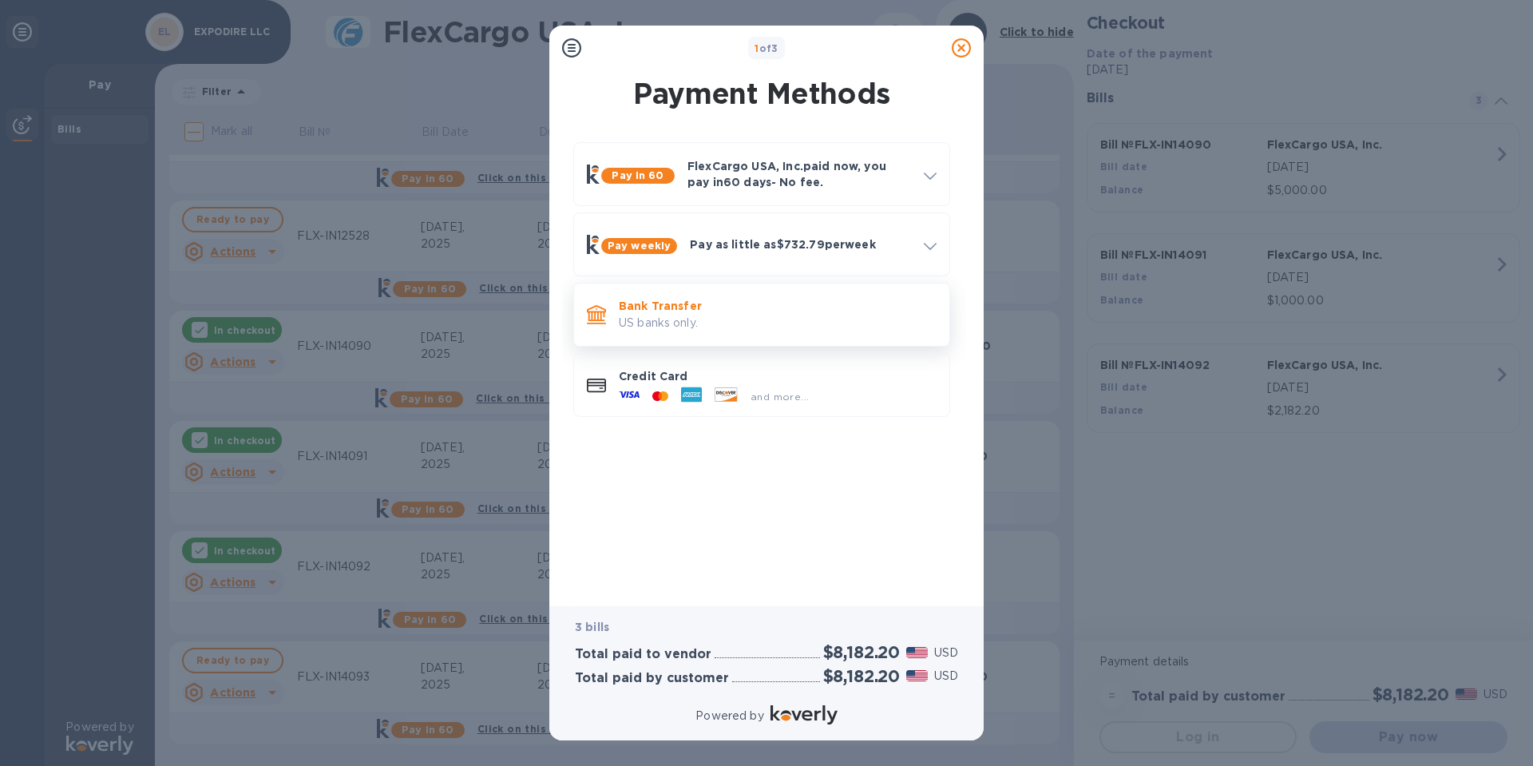
click at [656, 316] on p "US banks only." at bounding box center [778, 323] width 318 height 17
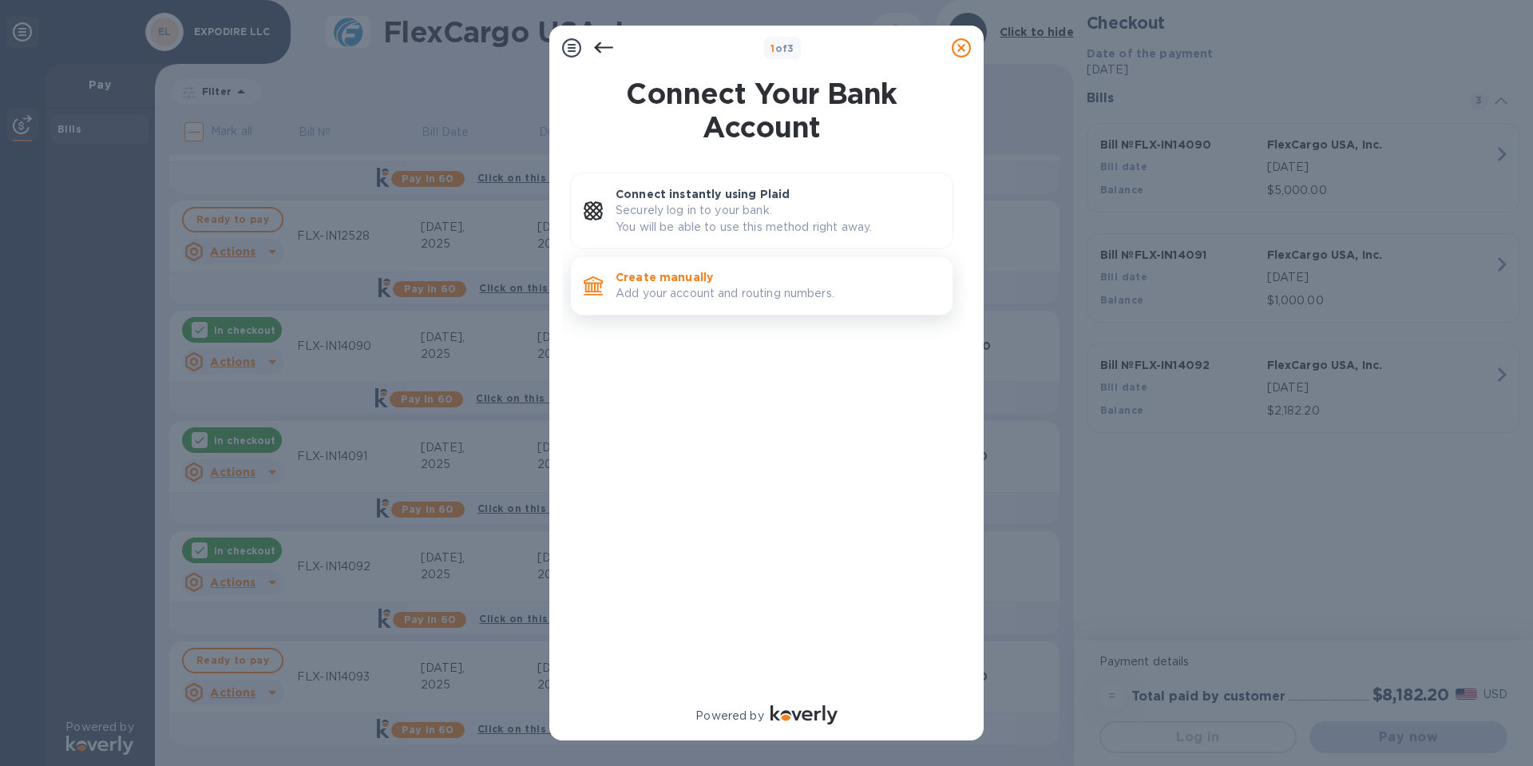
click at [715, 287] on p "Add your account and routing numbers." at bounding box center [778, 293] width 324 height 17
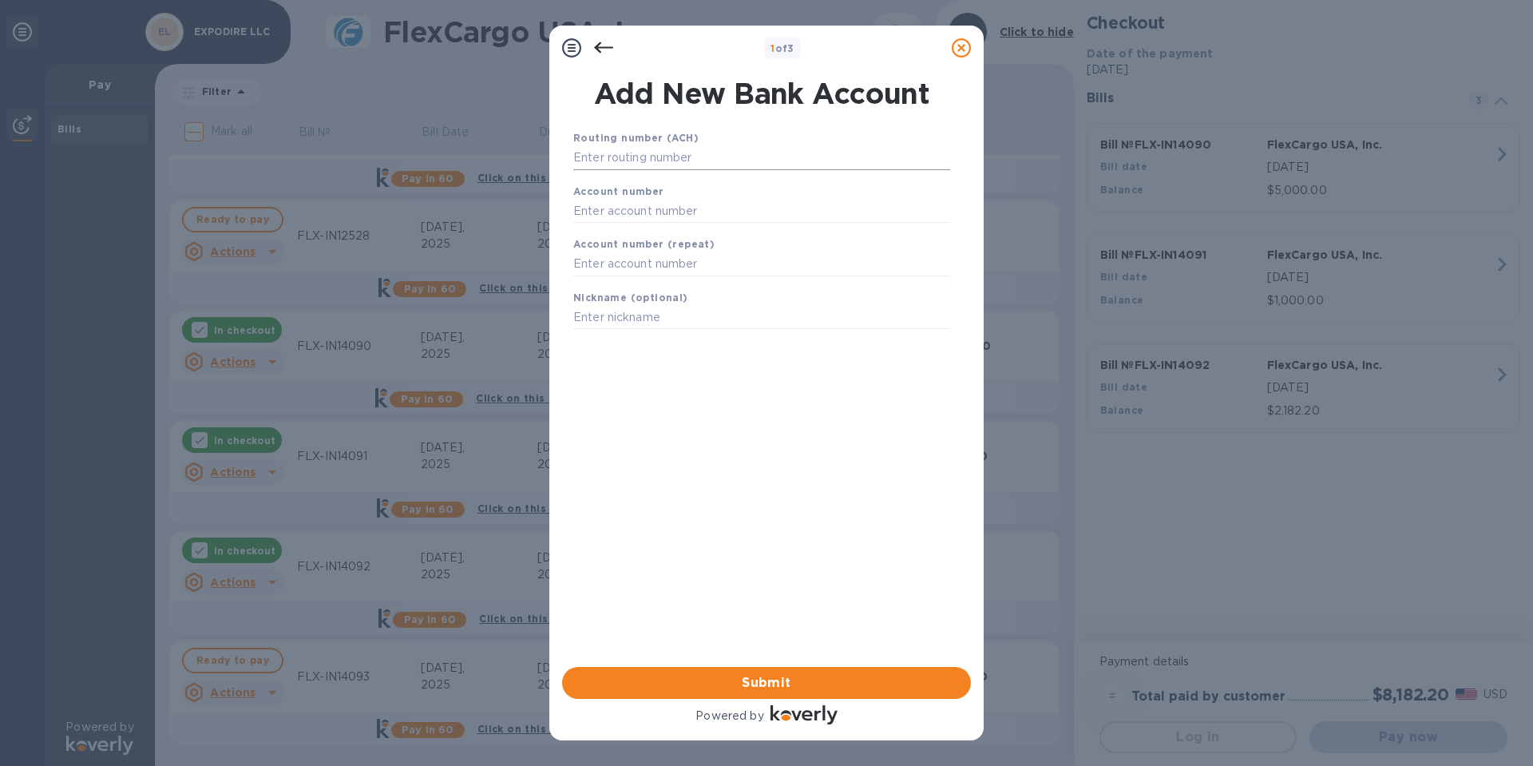
click at [605, 159] on input "text" at bounding box center [761, 158] width 377 height 24
drag, startPoint x: 670, startPoint y: 161, endPoint x: 684, endPoint y: 161, distance: 14.4
click at [670, 161] on input "text" at bounding box center [761, 158] width 377 height 24
paste input "021200339"
type input "021200339"
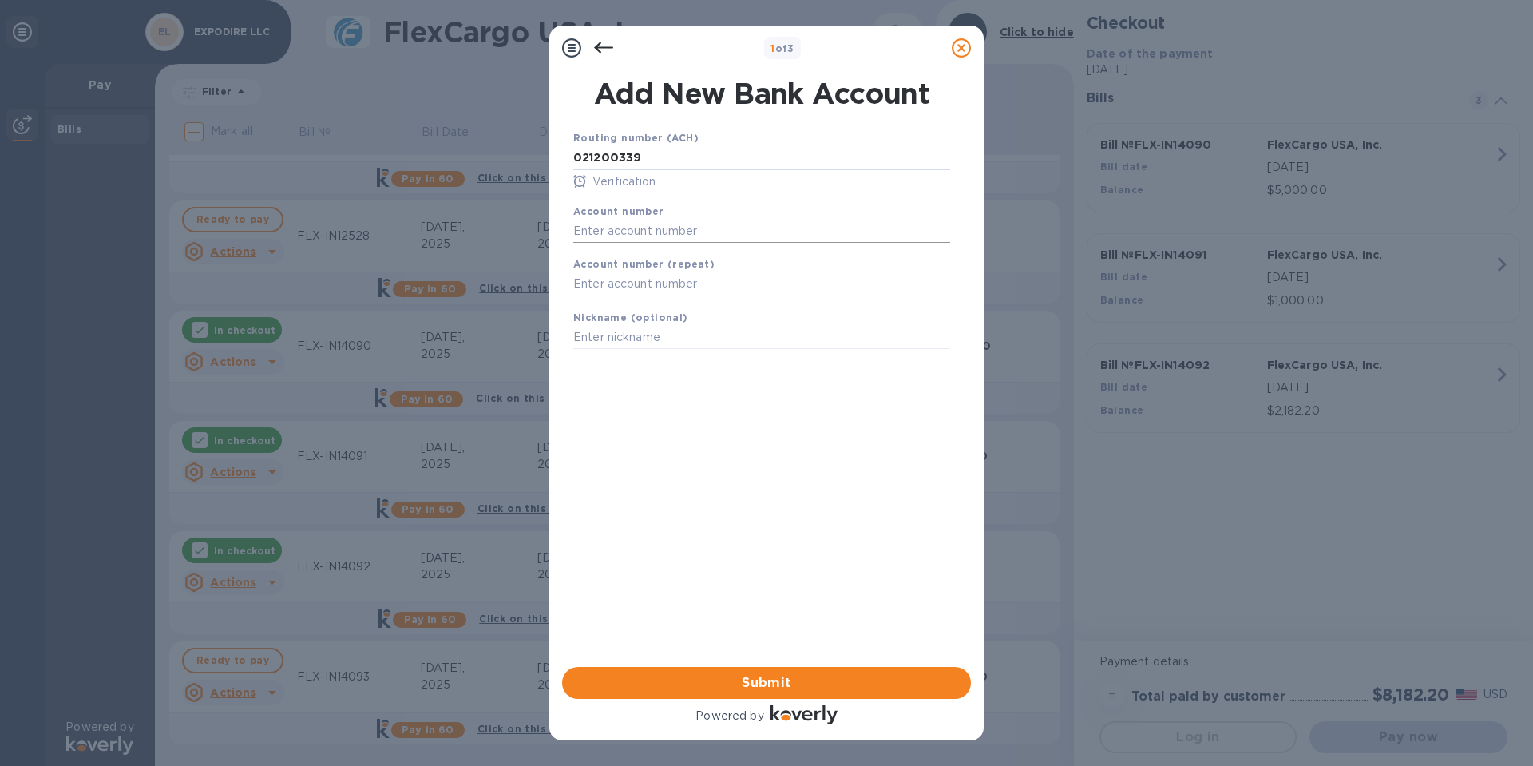
click at [636, 232] on input "text" at bounding box center [761, 231] width 377 height 24
type input "381056598298"
click at [728, 286] on input "text" at bounding box center [761, 284] width 377 height 24
type input "381056598298"
click at [701, 335] on input "text" at bounding box center [761, 338] width 377 height 24
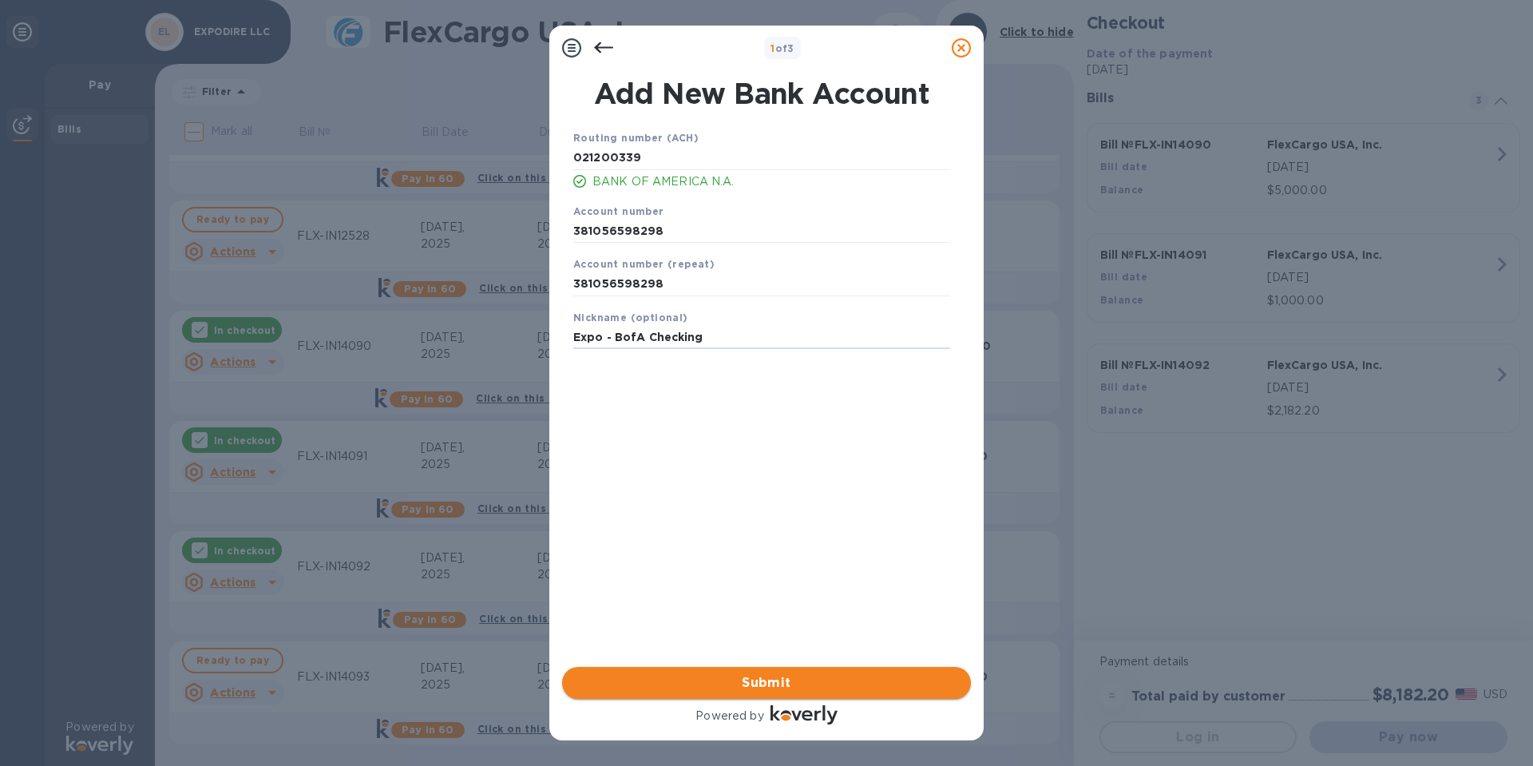
type input "Expo - BofA Checking"
click at [779, 680] on span "Submit" at bounding box center [766, 682] width 383 height 19
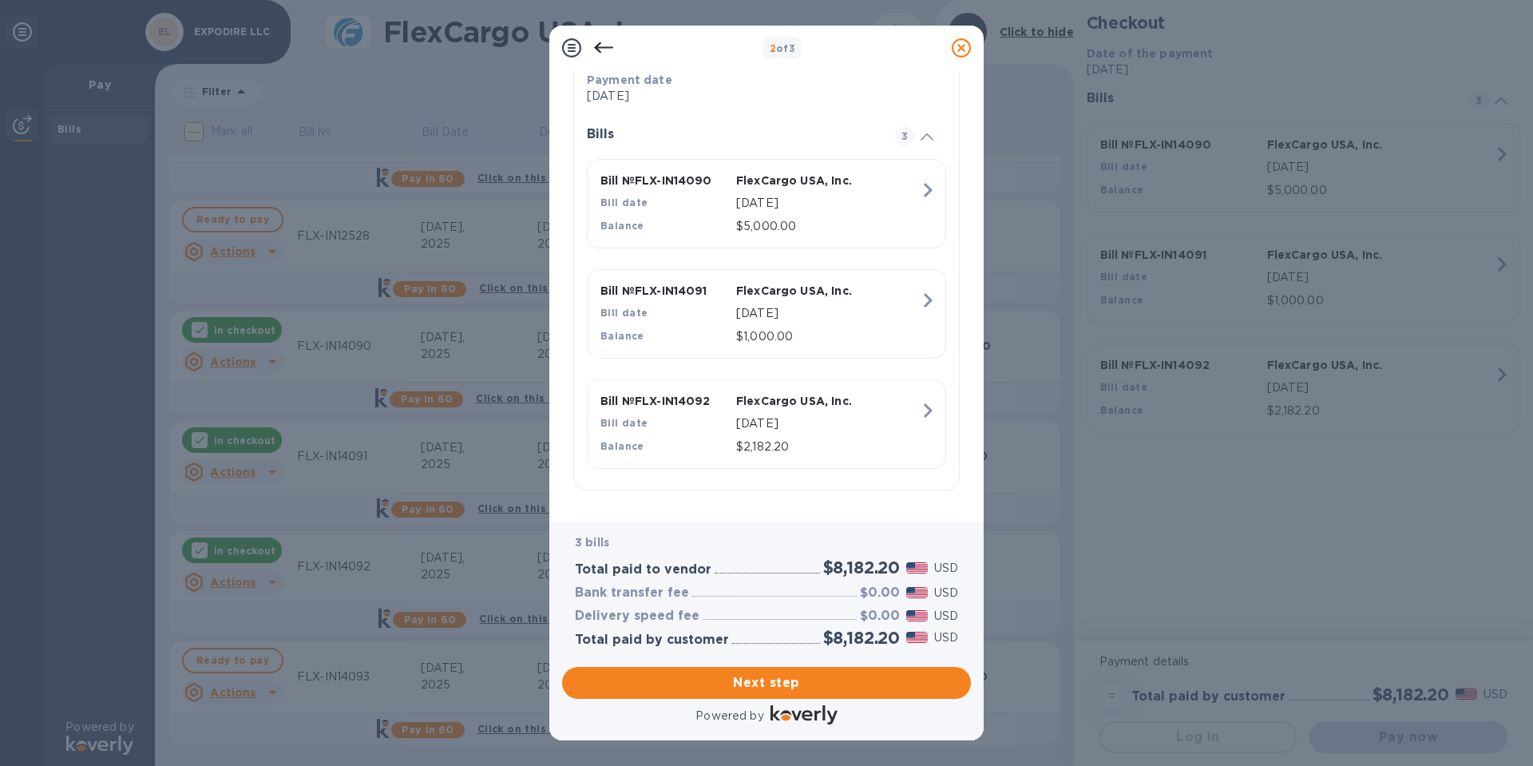
scroll to position [329, 0]
click at [789, 682] on span "Next step" at bounding box center [766, 682] width 383 height 19
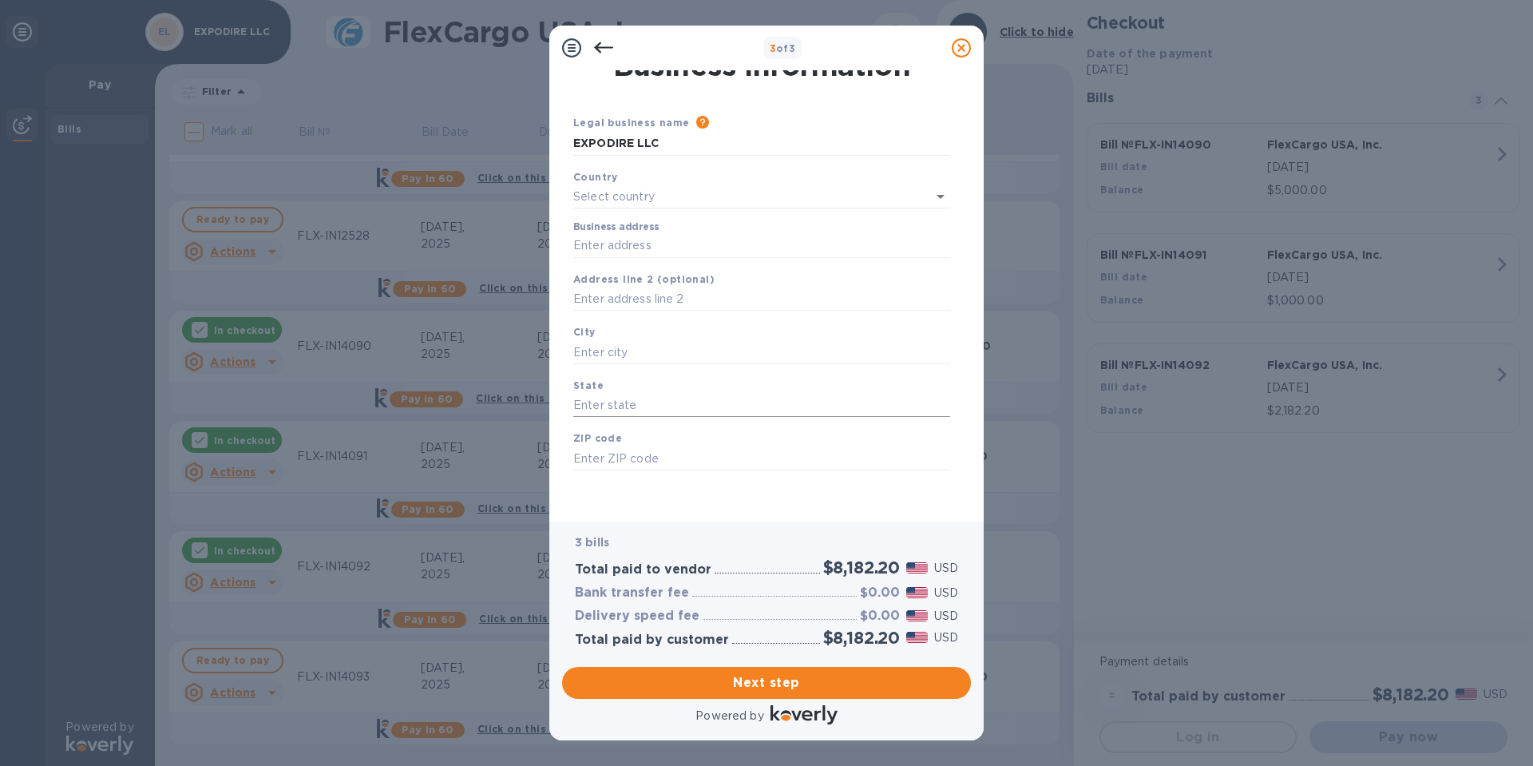
type input "United States"
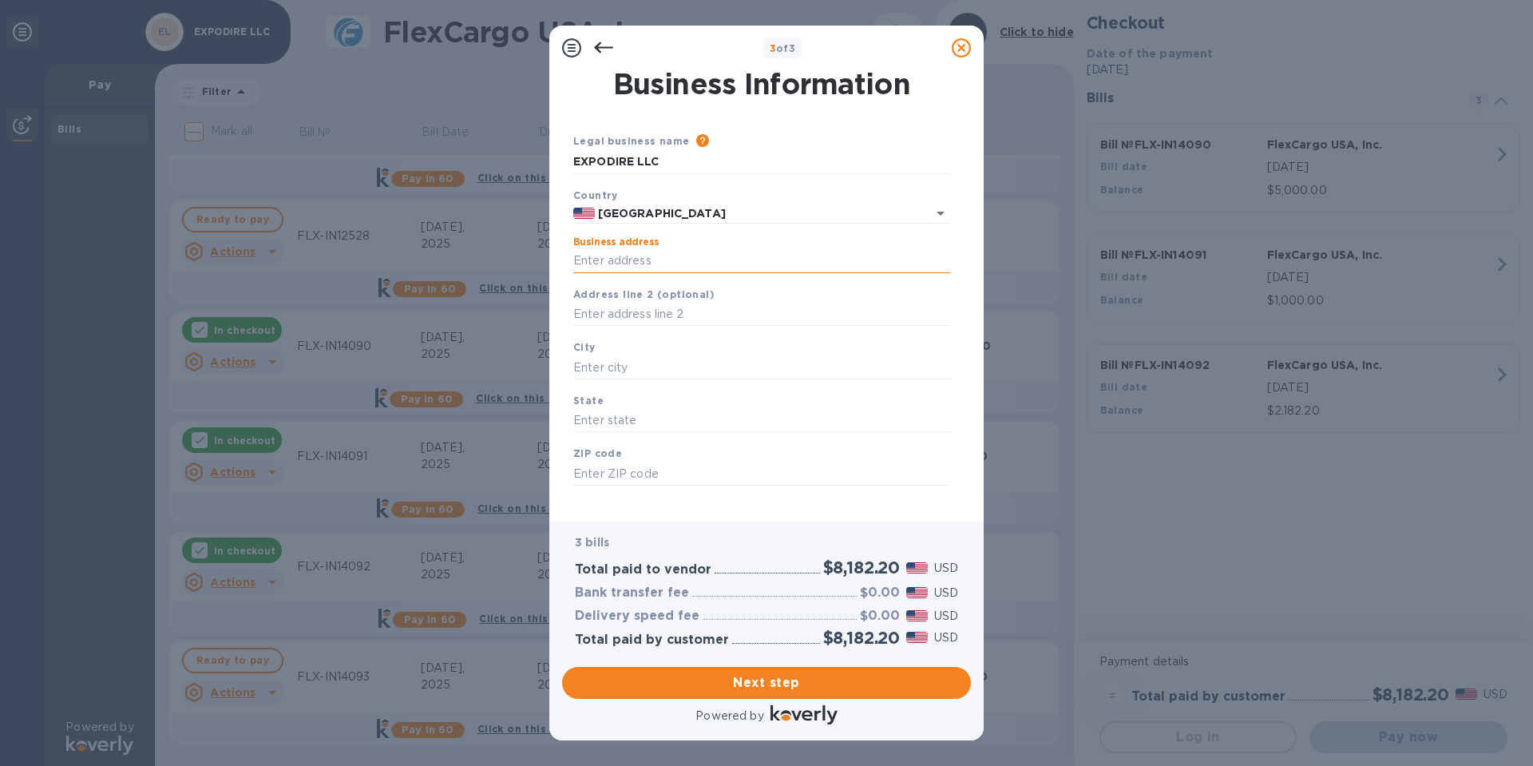
click at [636, 260] on input "Business address" at bounding box center [761, 261] width 377 height 24
type input "229 Crooks Ave"
click at [678, 314] on input "text" at bounding box center [761, 315] width 377 height 24
type input "Ste 387"
type input "Clifton"
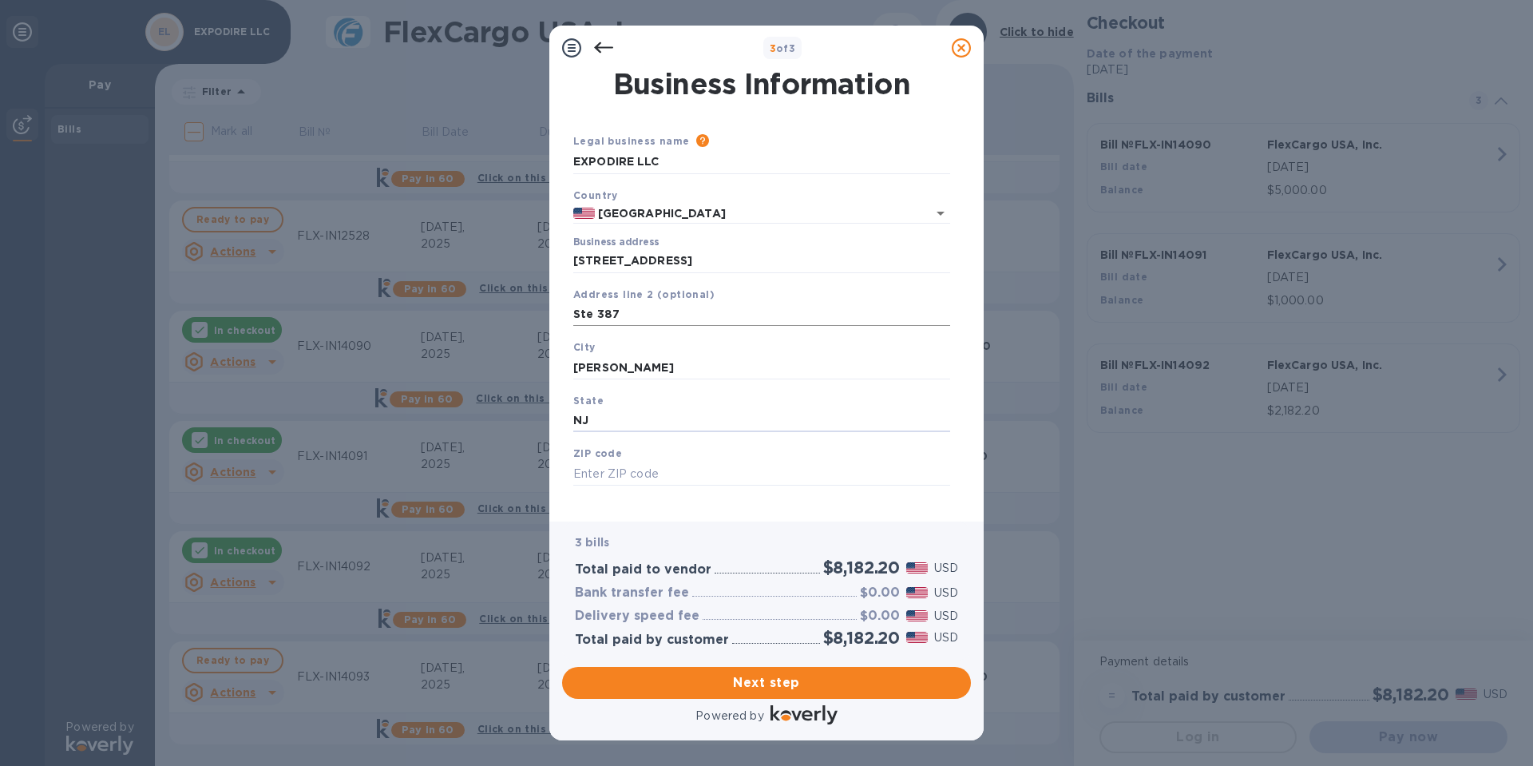
type input "NJ"
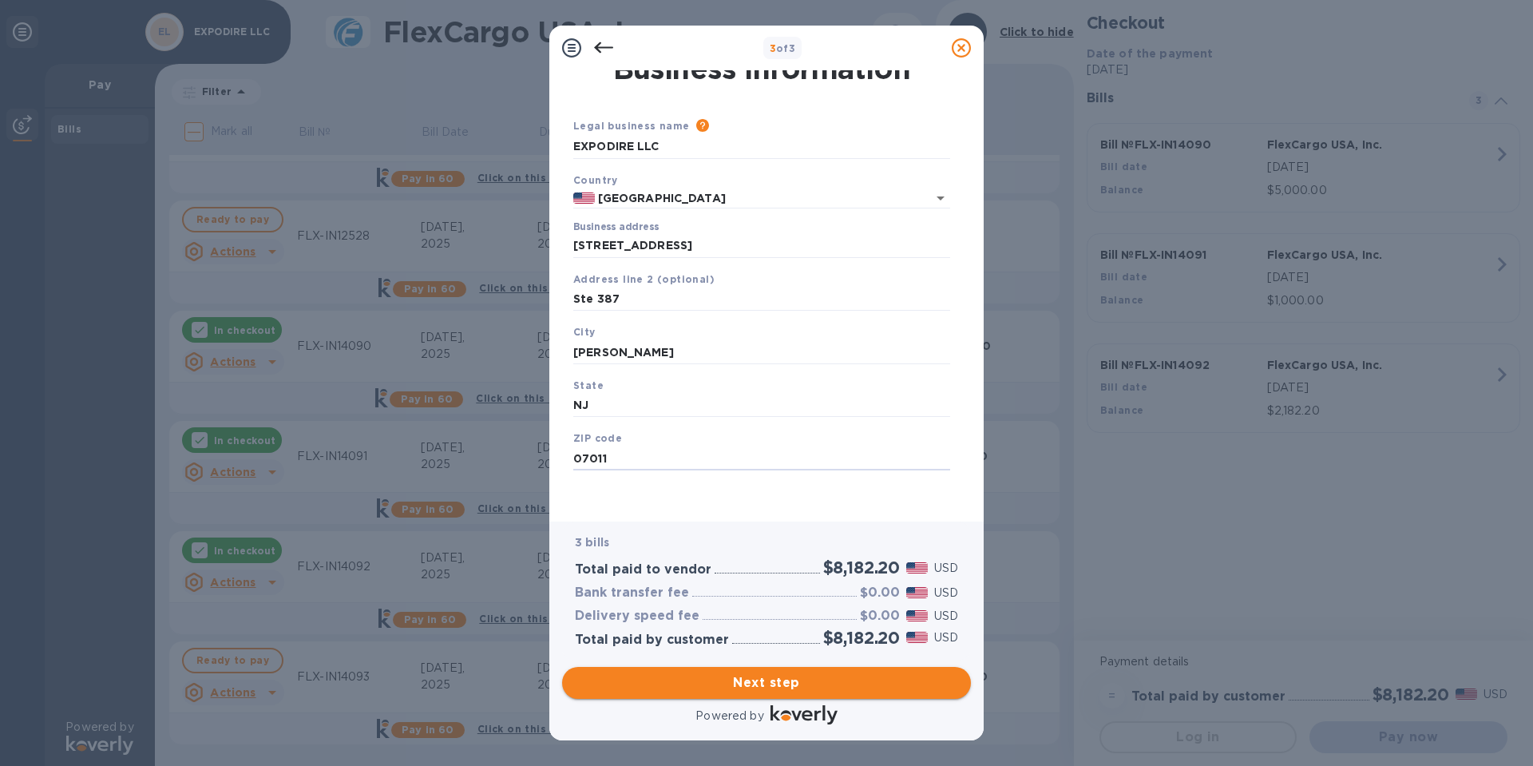
type input "07011"
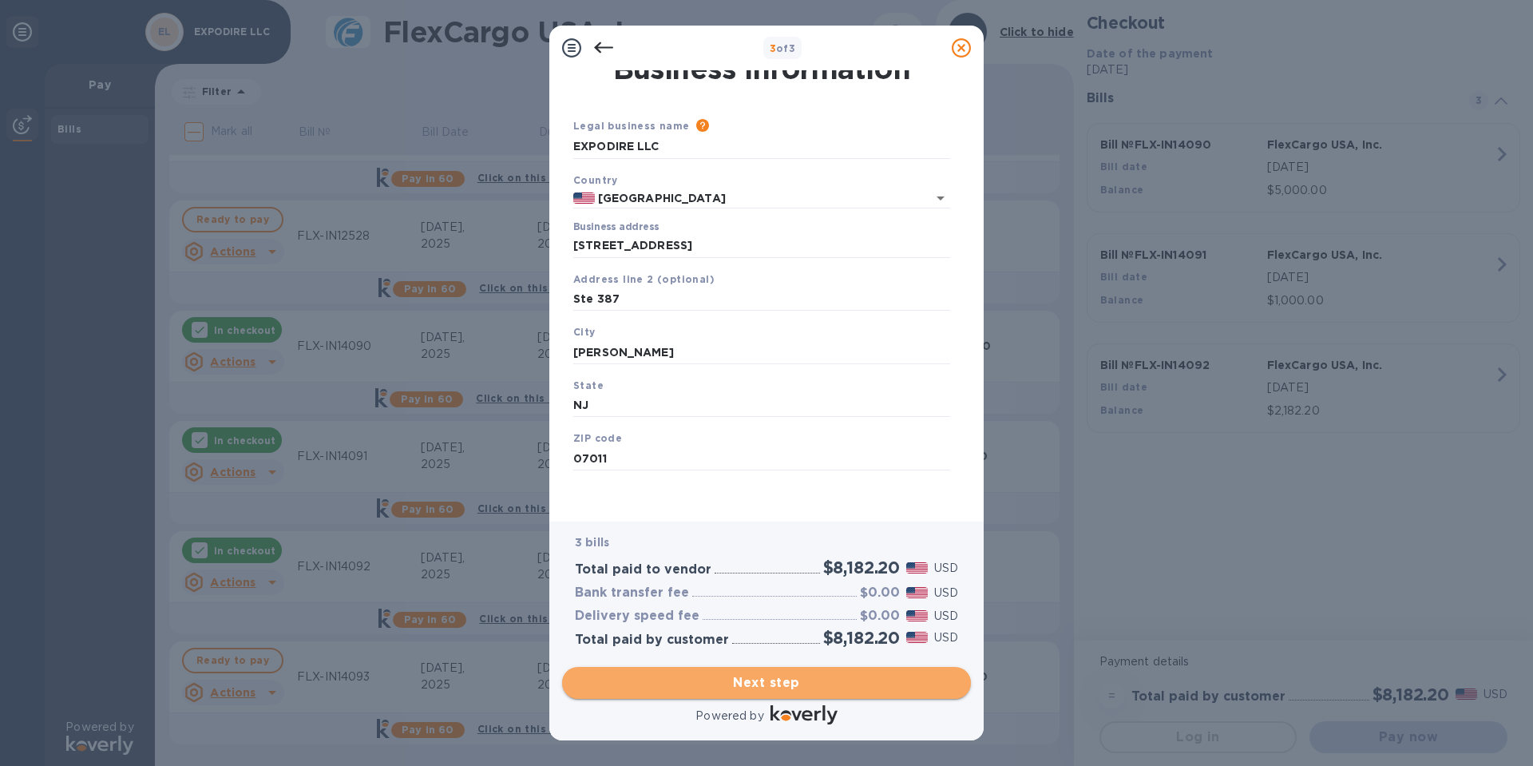
click at [807, 680] on span "Next step" at bounding box center [766, 682] width 383 height 19
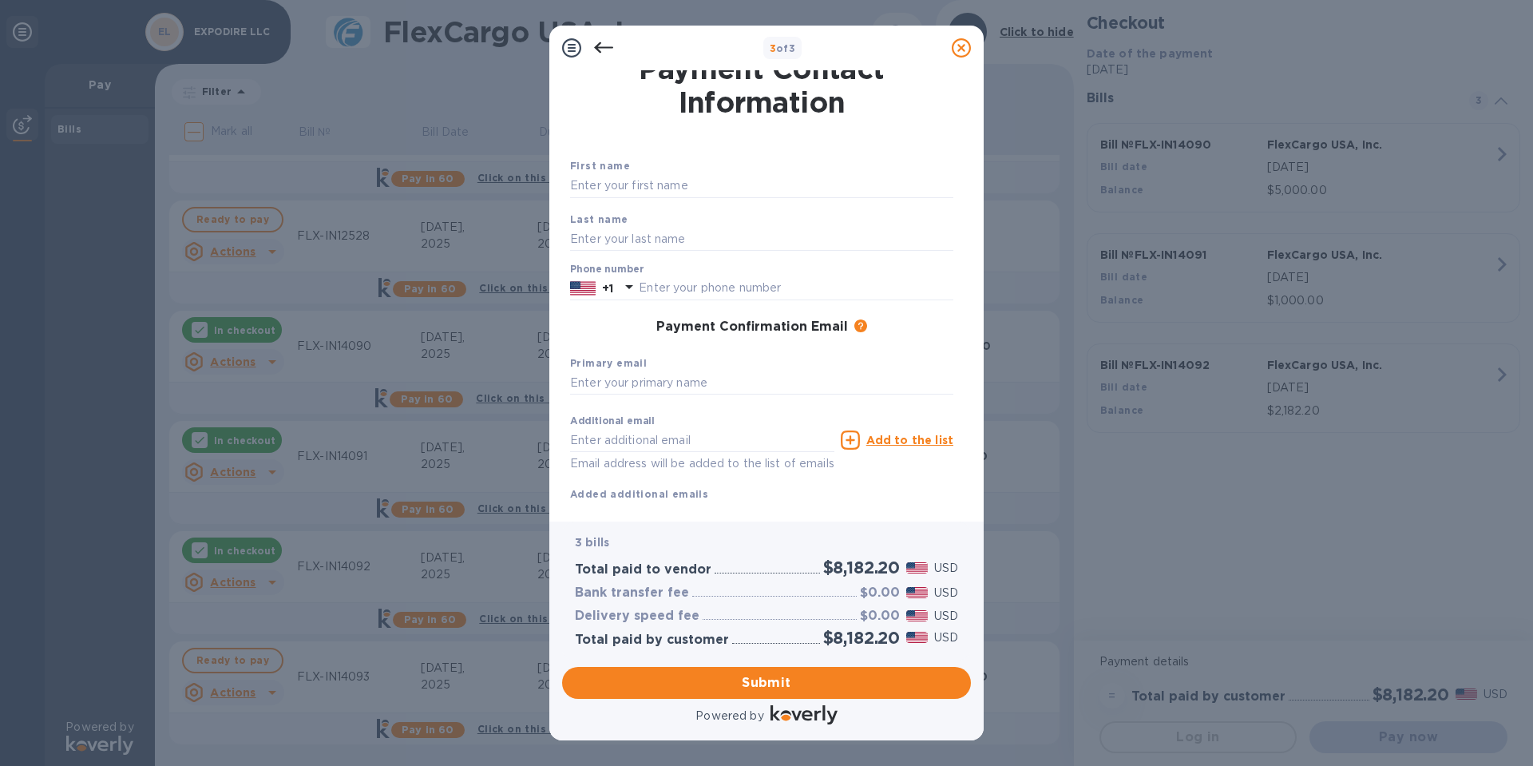
scroll to position [0, 0]
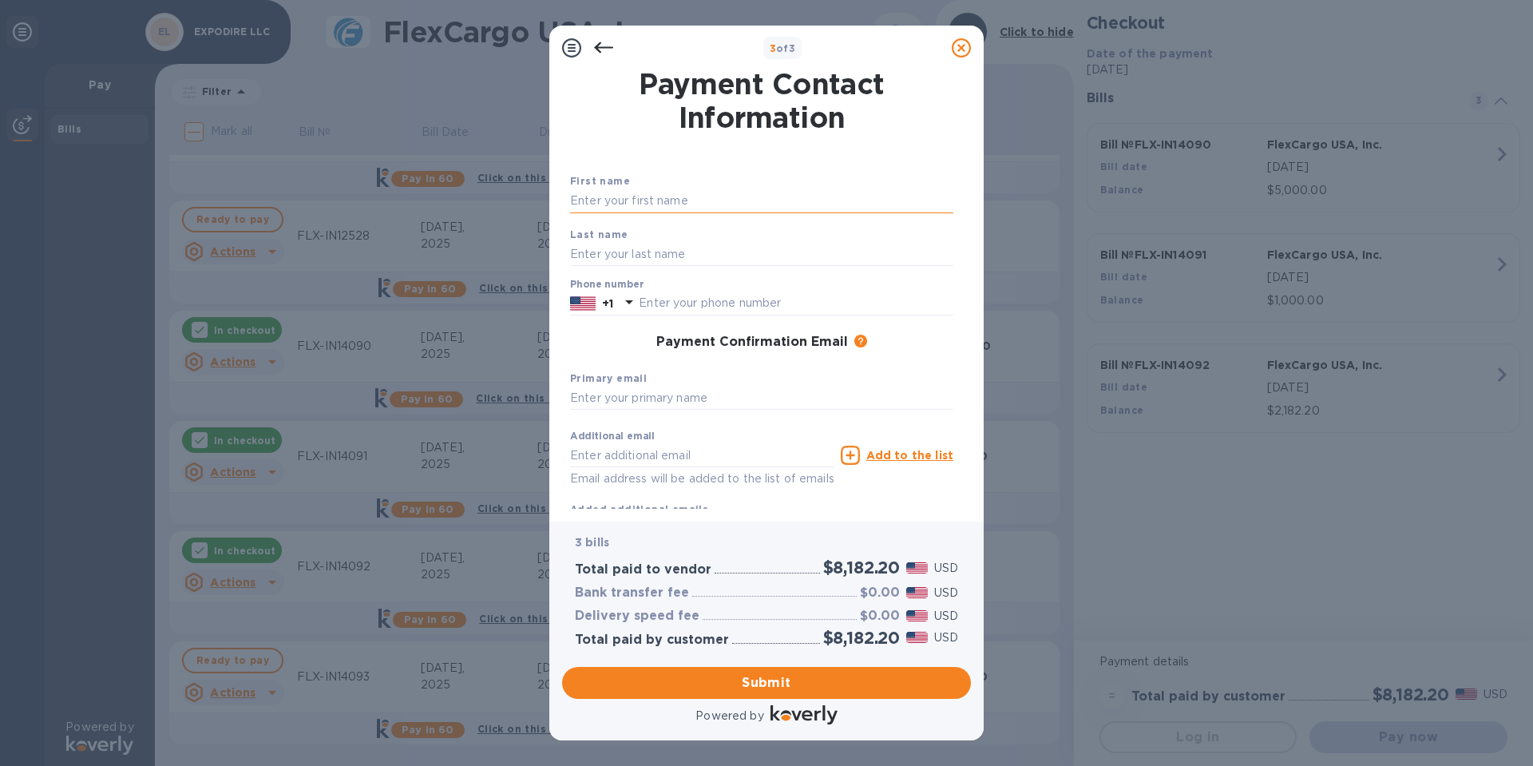
click at [648, 201] on input "text" at bounding box center [761, 201] width 383 height 24
type input "Kazim"
type input "Ozkan"
click at [656, 393] on input "text" at bounding box center [761, 399] width 383 height 24
type input "info@expodire.com"
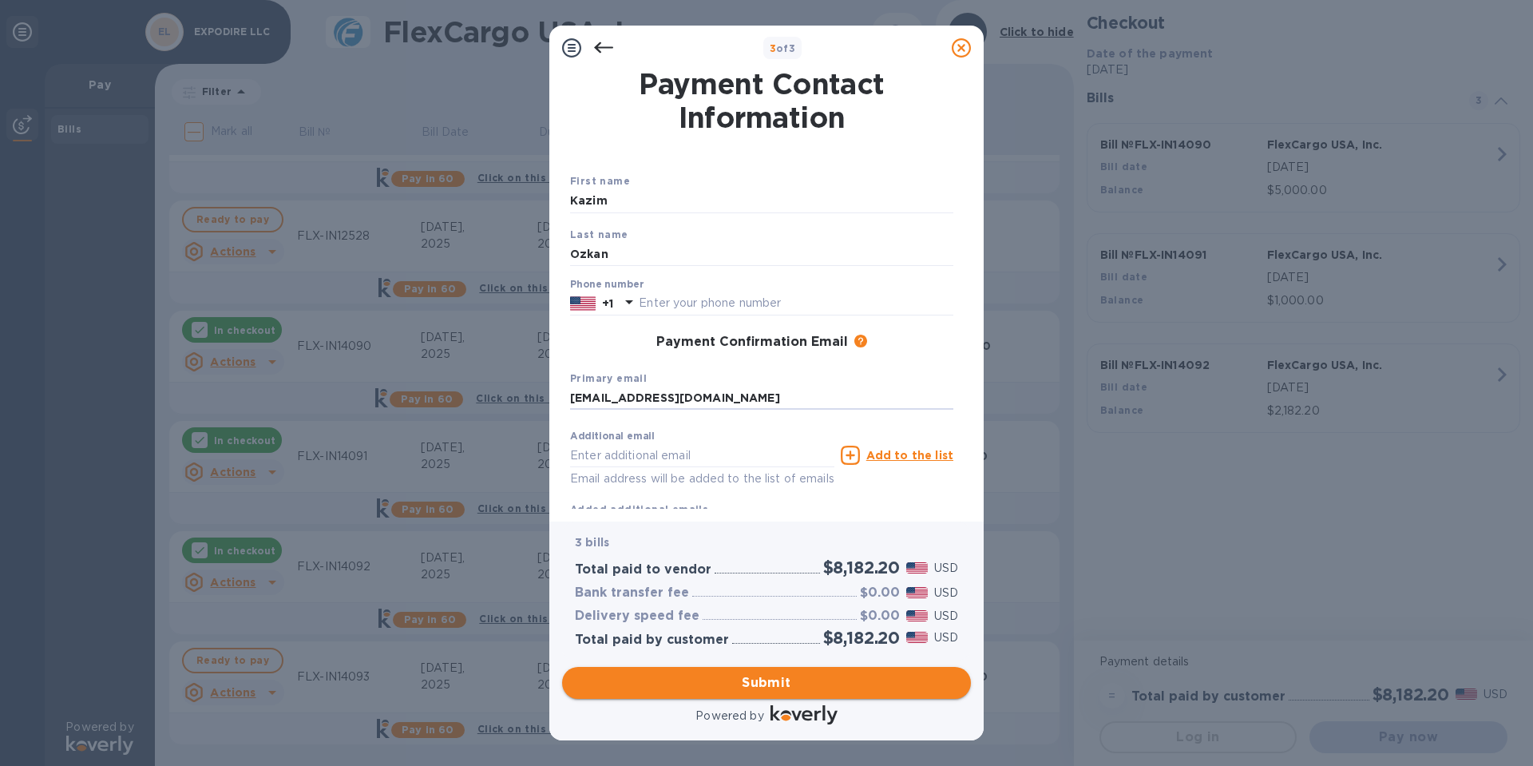
click at [767, 682] on span "Submit" at bounding box center [766, 682] width 383 height 19
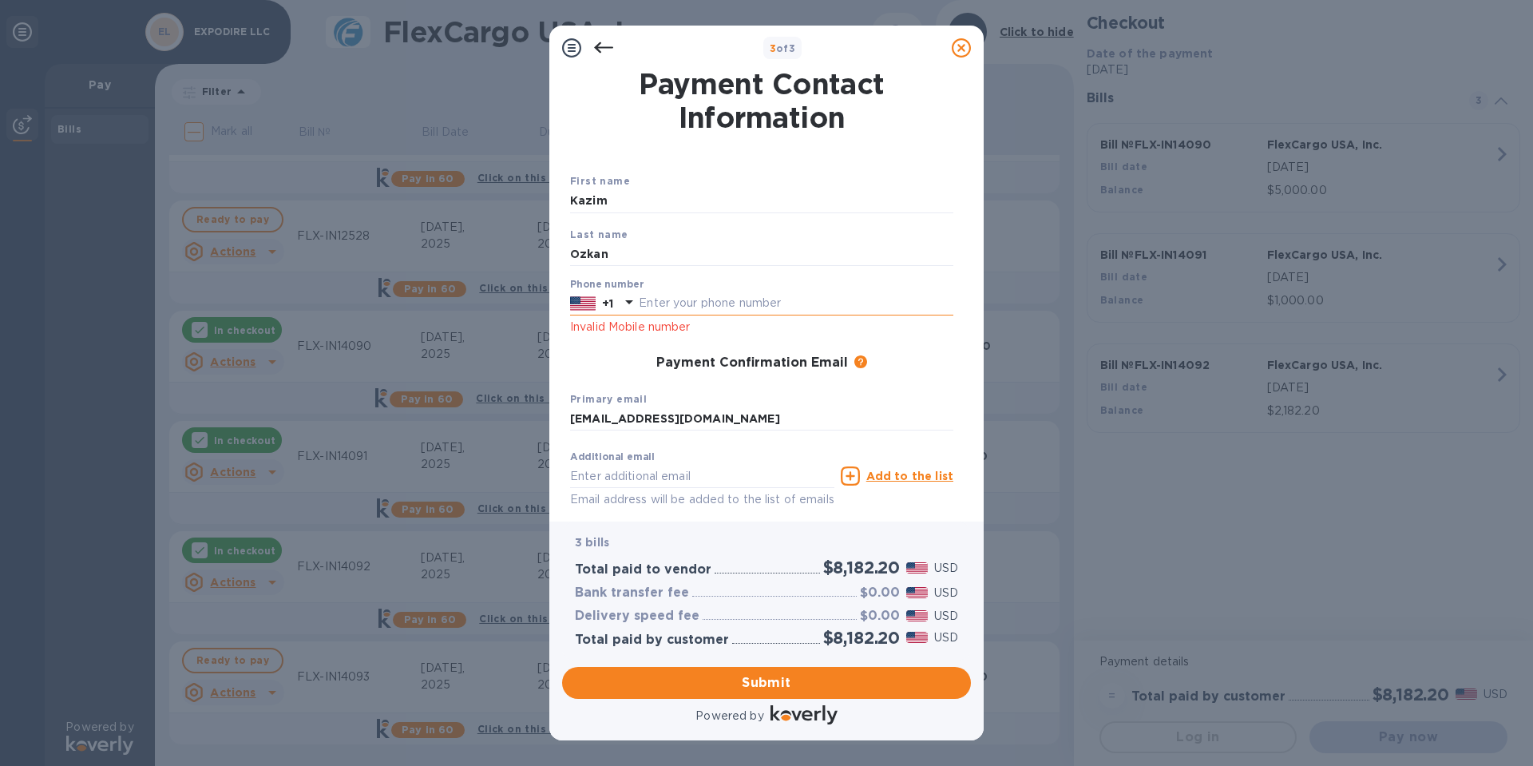
click at [698, 304] on input "text" at bounding box center [796, 303] width 315 height 24
type input "8564730100"
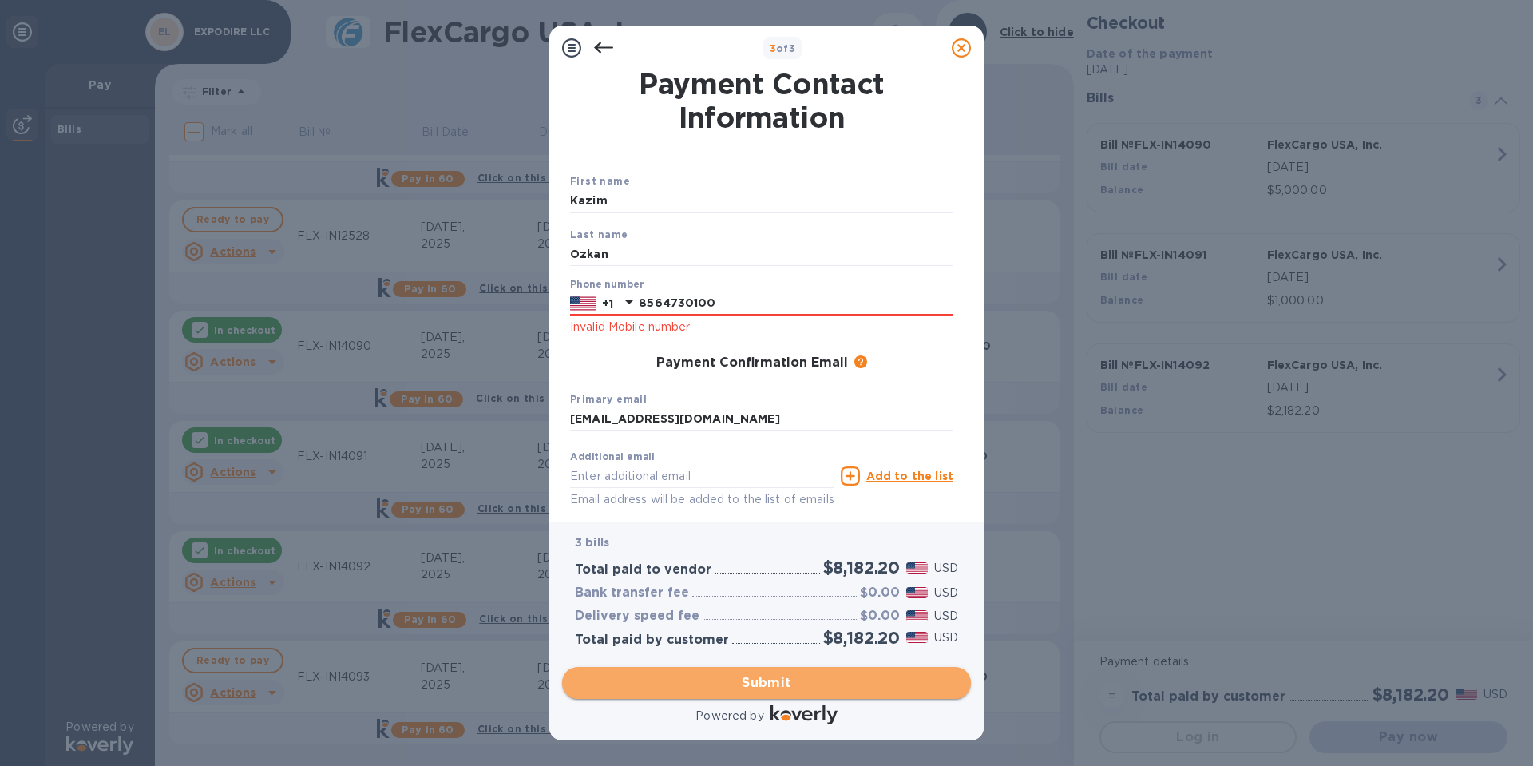
click at [774, 680] on span "Submit" at bounding box center [766, 682] width 383 height 19
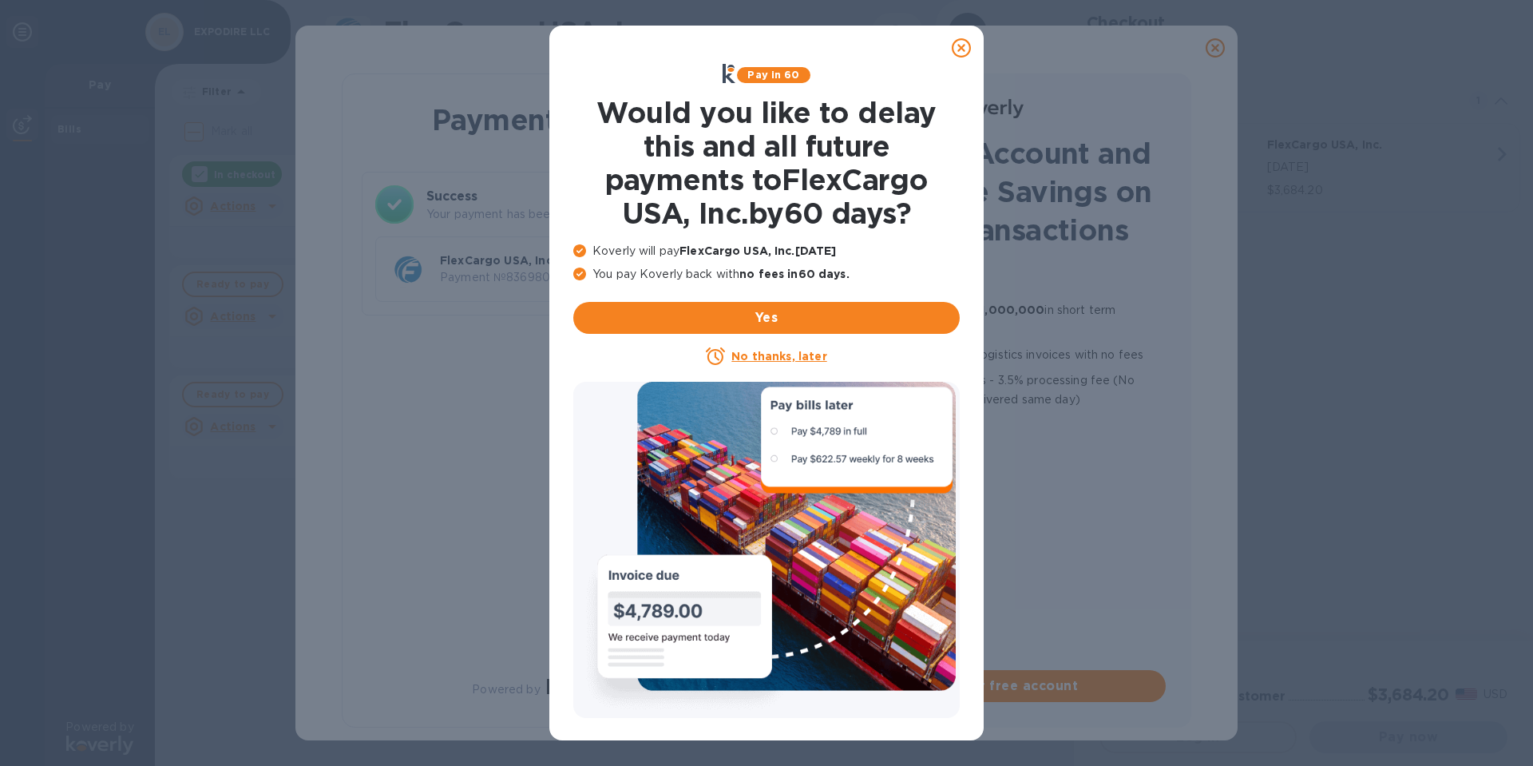
click at [781, 359] on u "No thanks, later" at bounding box center [779, 356] width 95 height 13
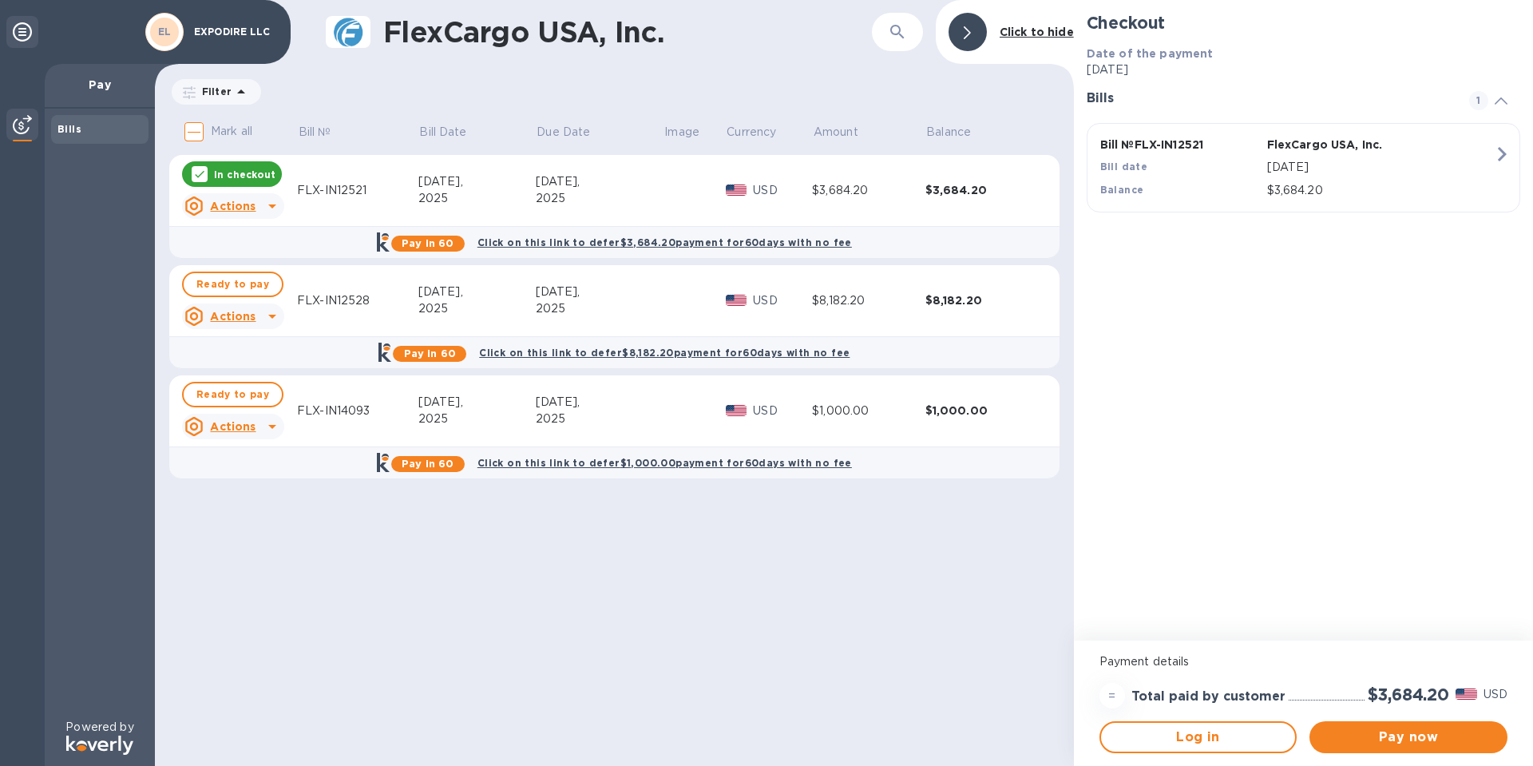
click at [231, 173] on p "In checkout" at bounding box center [244, 175] width 61 height 14
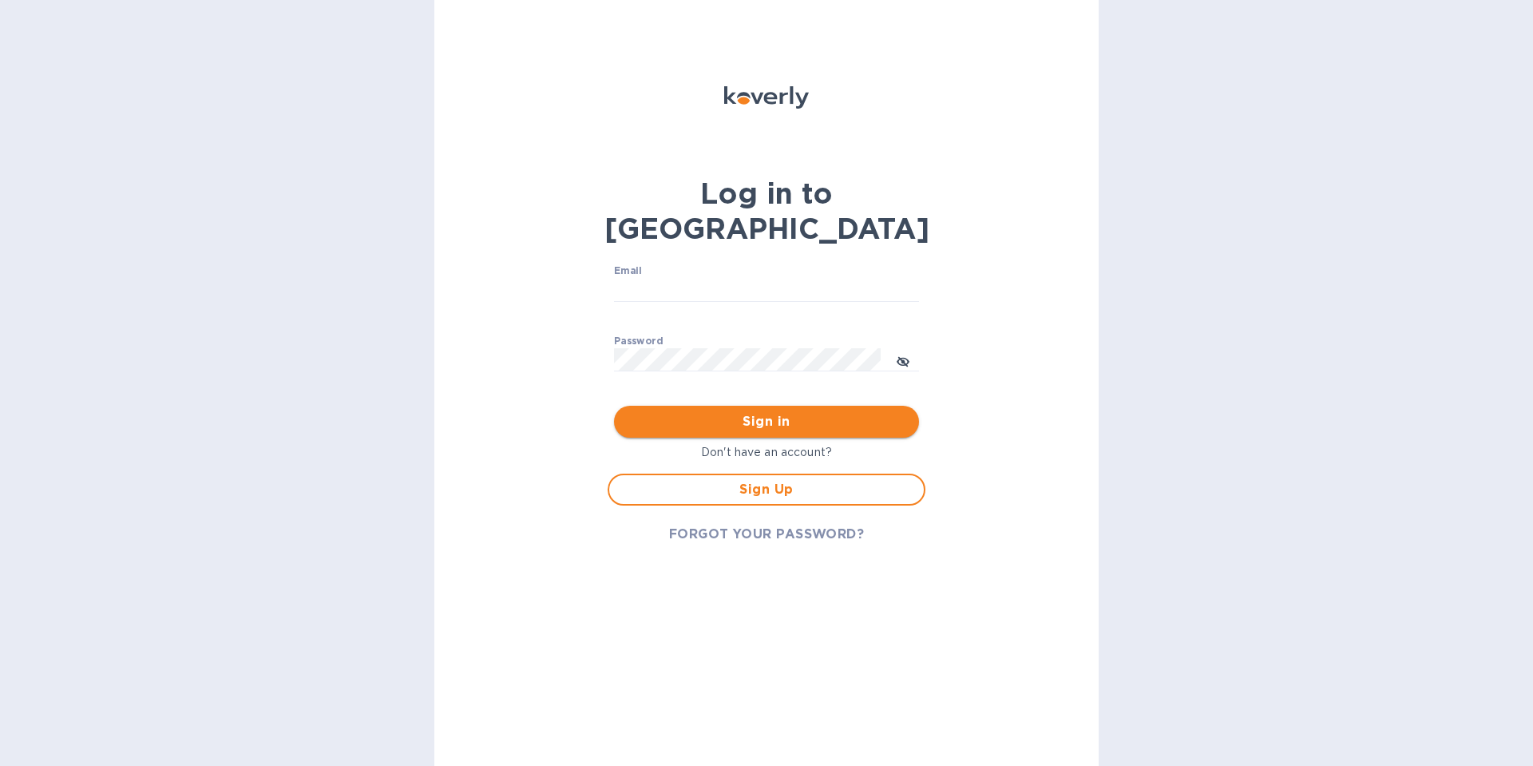
type input "[EMAIL_ADDRESS][DOMAIN_NAME]"
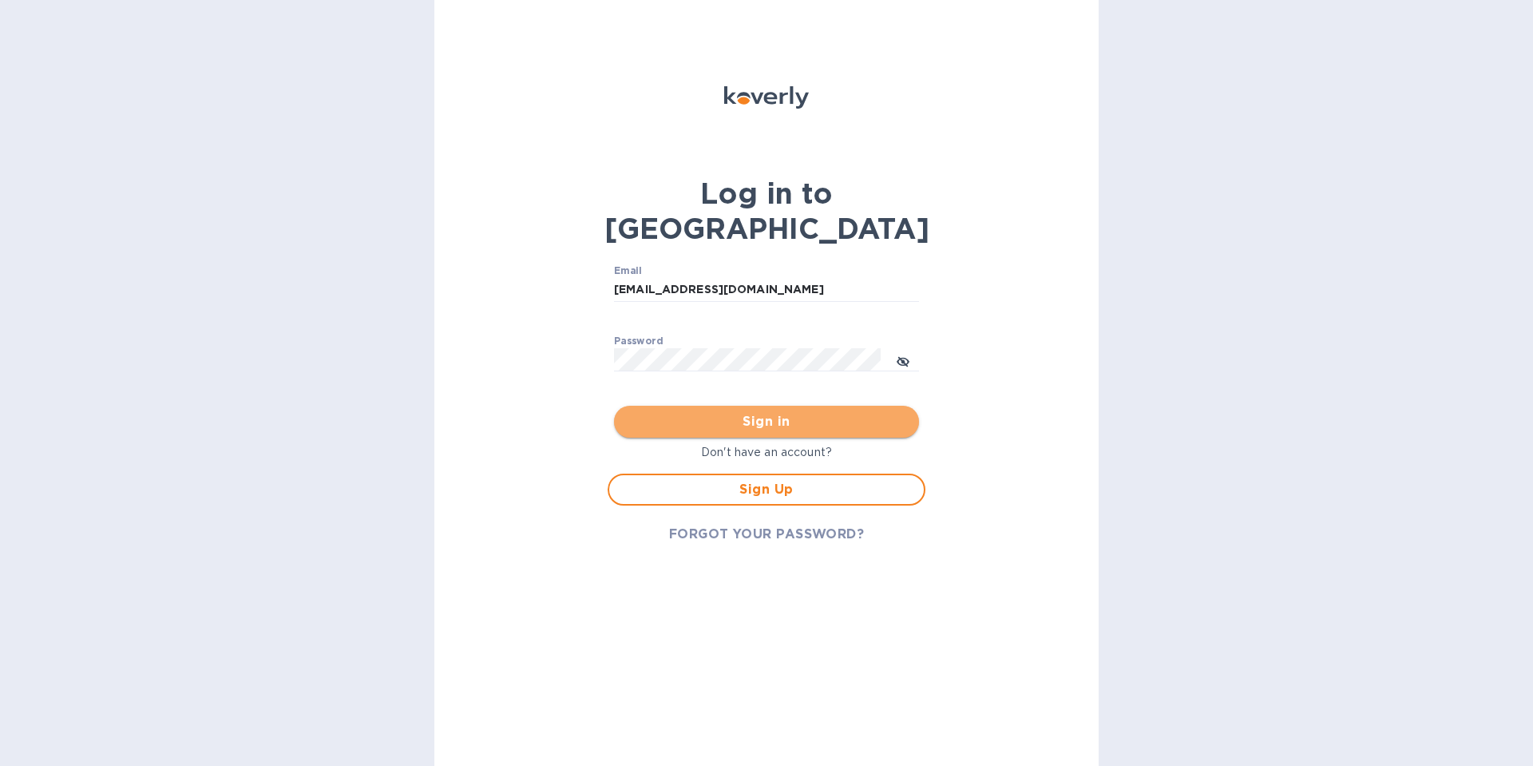
click at [771, 412] on span "Sign in" at bounding box center [767, 421] width 280 height 19
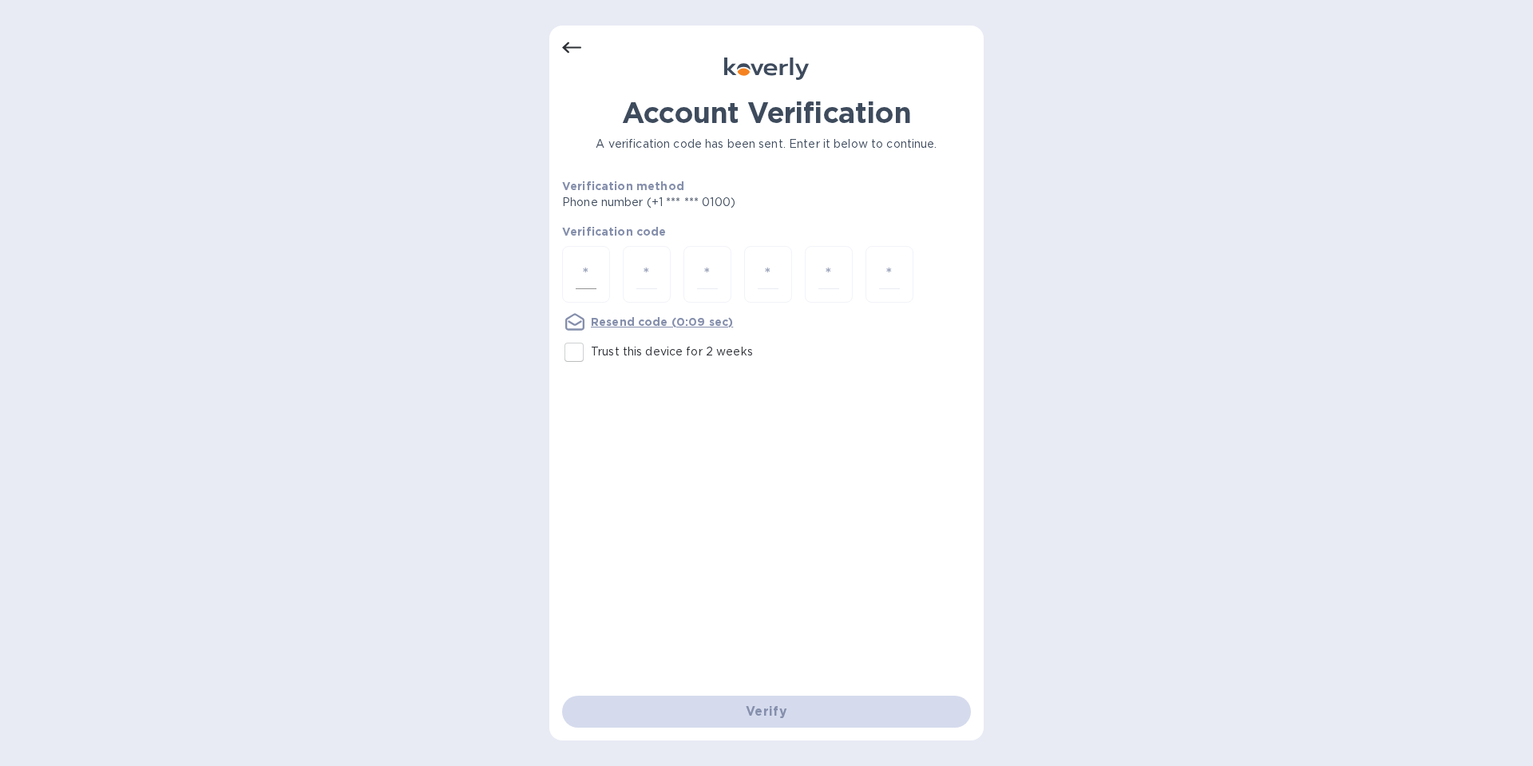
click at [584, 268] on input "number" at bounding box center [586, 275] width 21 height 30
type input "5"
type input "9"
type input "3"
type input "7"
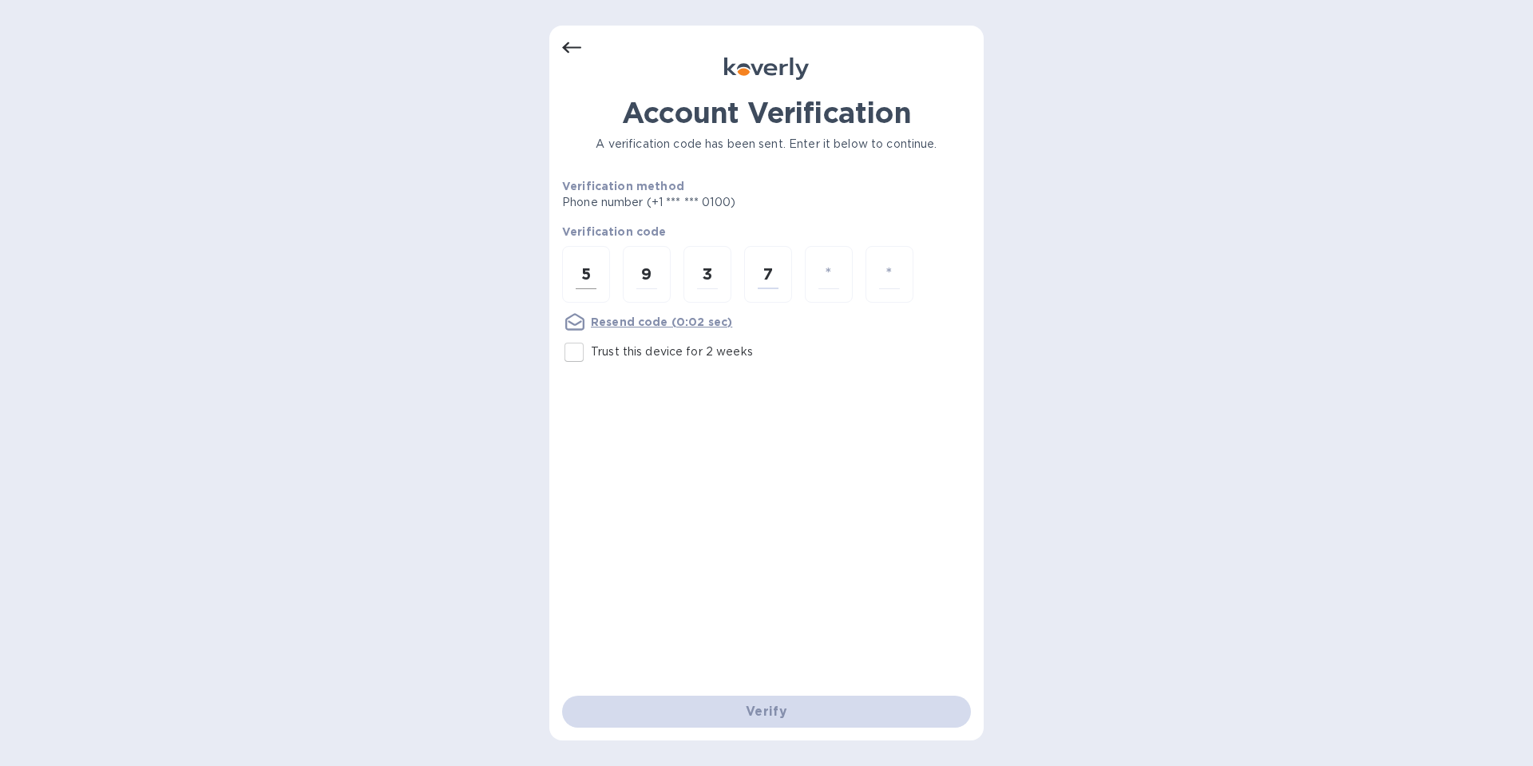
type input "8"
type input "2"
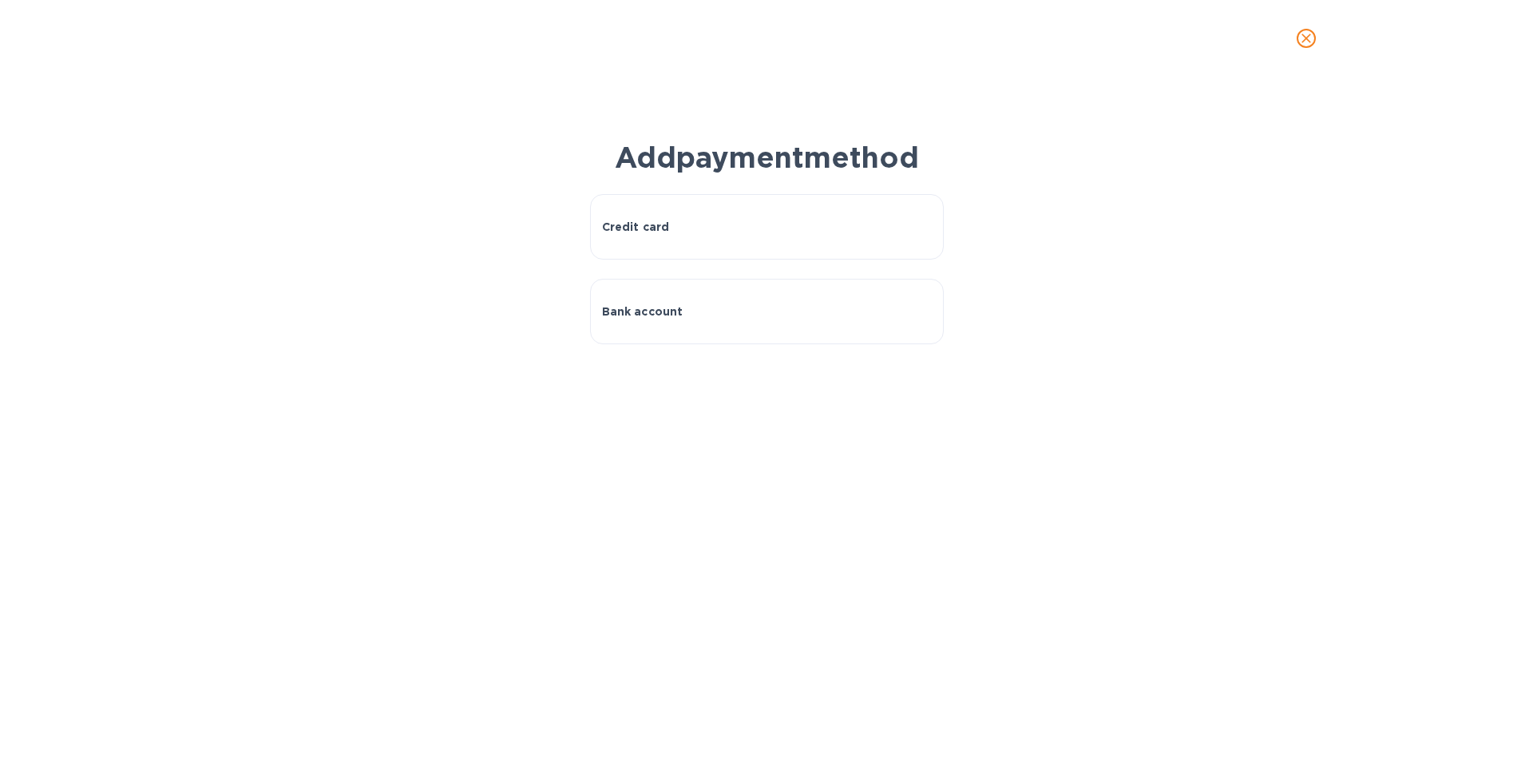
click at [1312, 34] on icon "close" at bounding box center [1307, 38] width 16 height 16
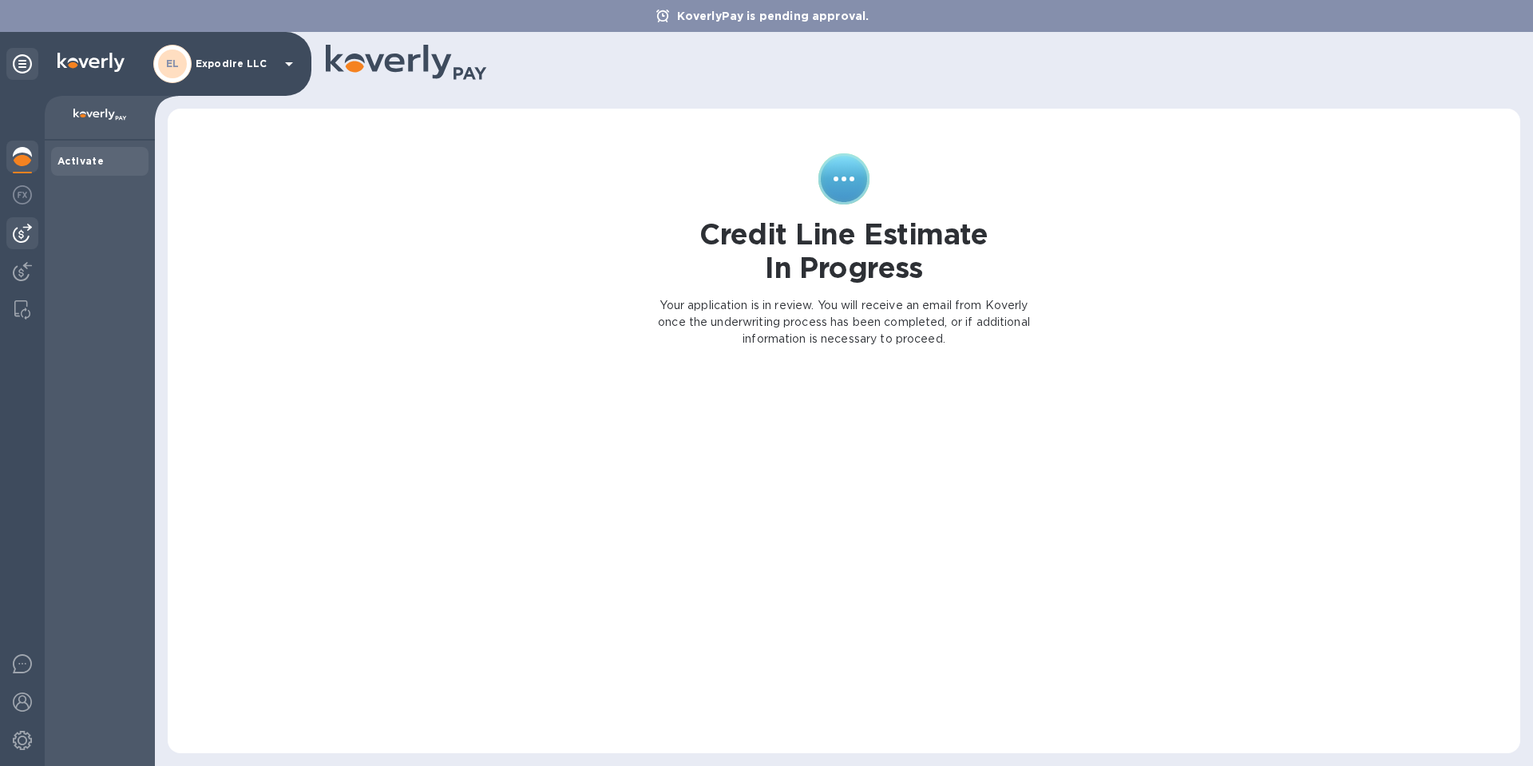
click at [25, 230] on img at bounding box center [22, 233] width 19 height 19
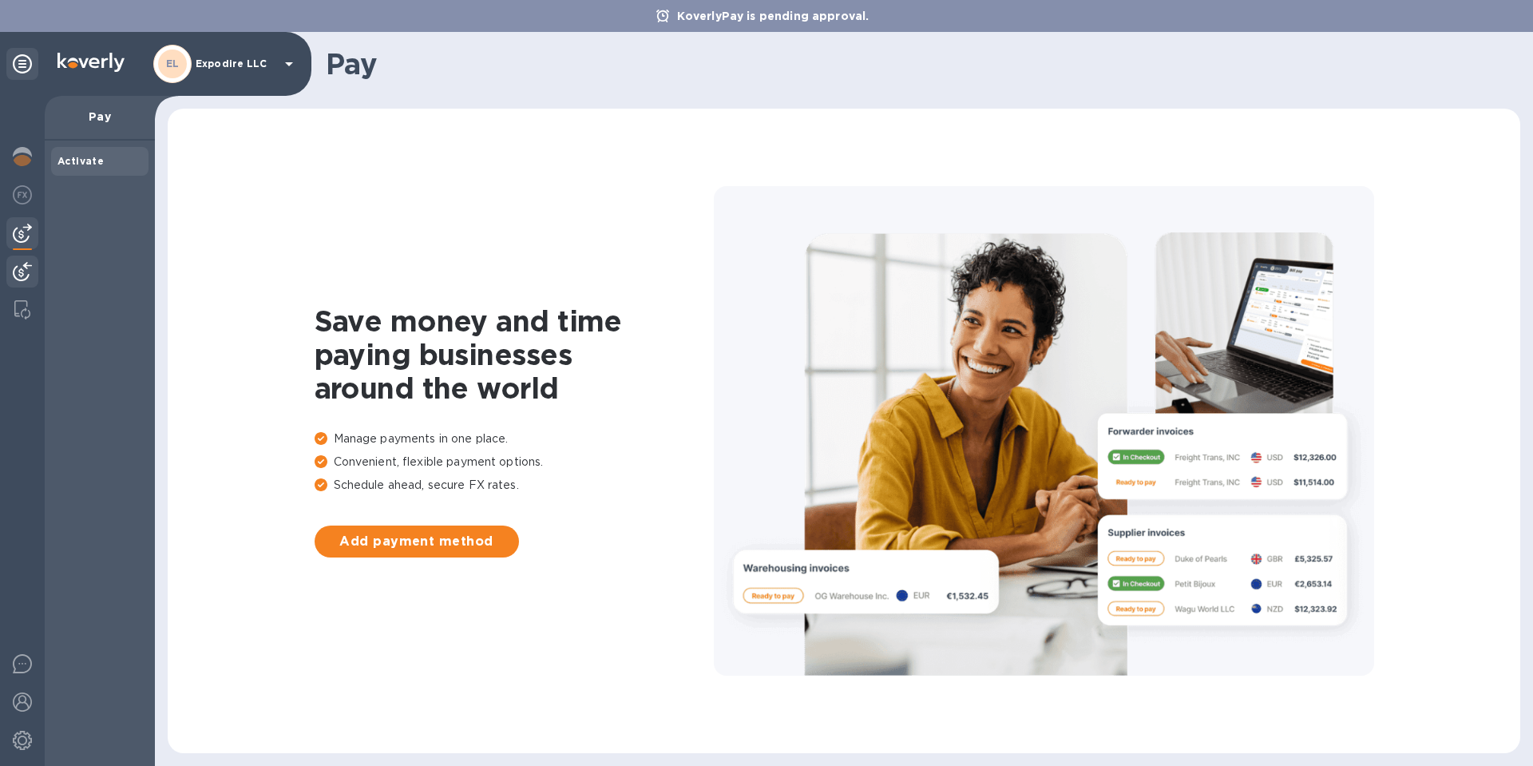
click at [21, 272] on img at bounding box center [22, 271] width 19 height 19
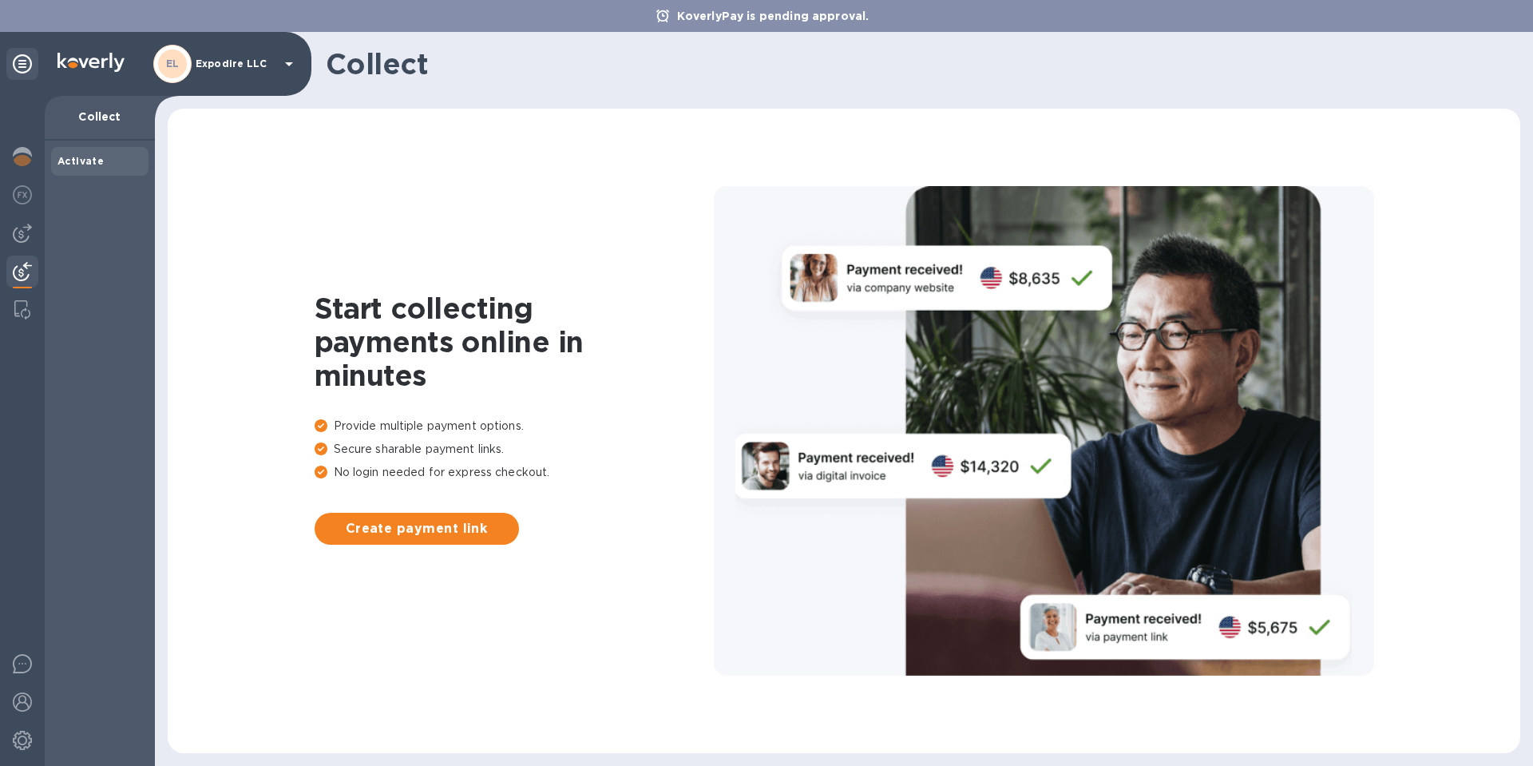
click at [238, 66] on p "Expodire LLC" at bounding box center [236, 63] width 80 height 11
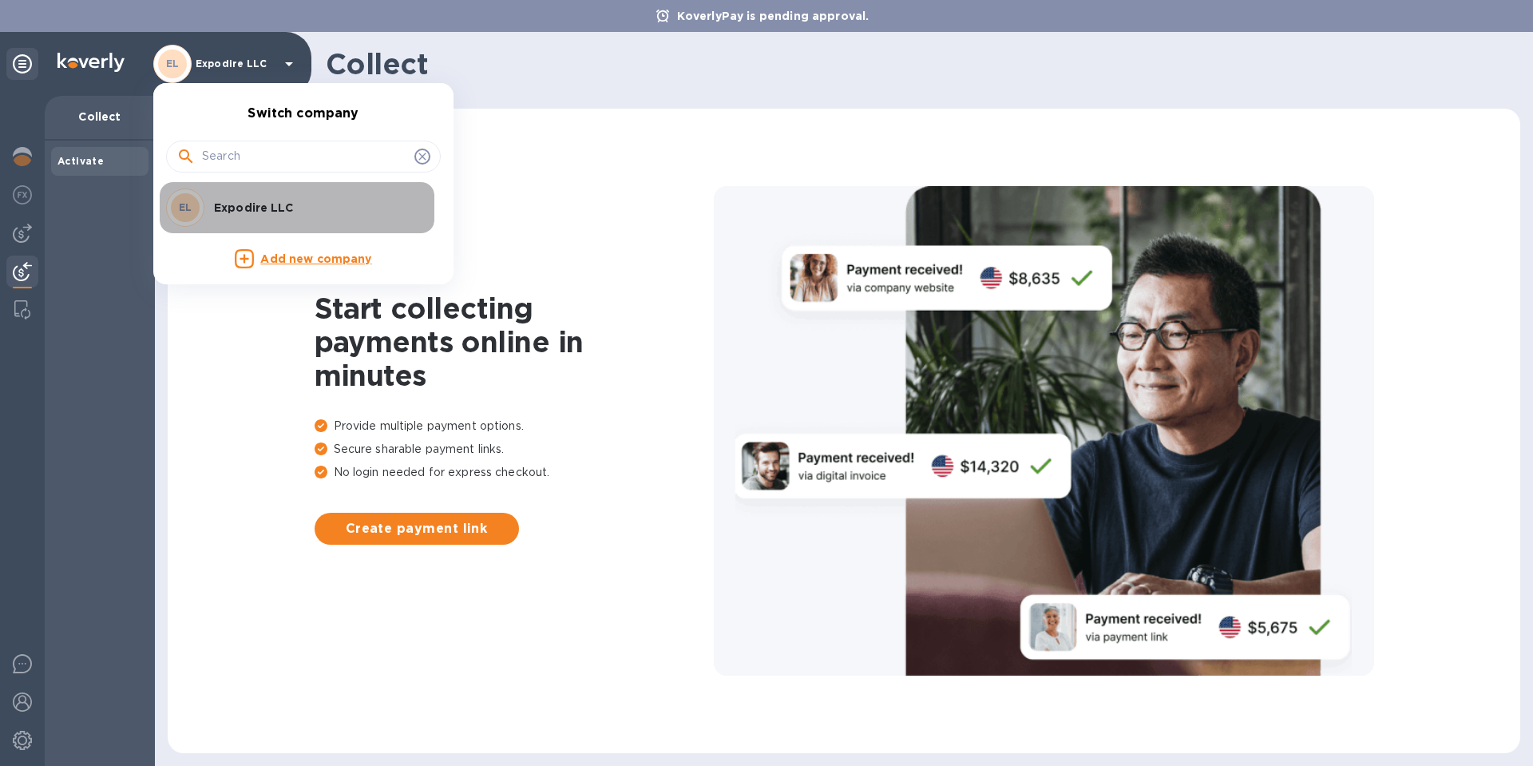
click at [242, 208] on p "Expodire LLC" at bounding box center [314, 208] width 201 height 16
